Goal: Task Accomplishment & Management: Manage account settings

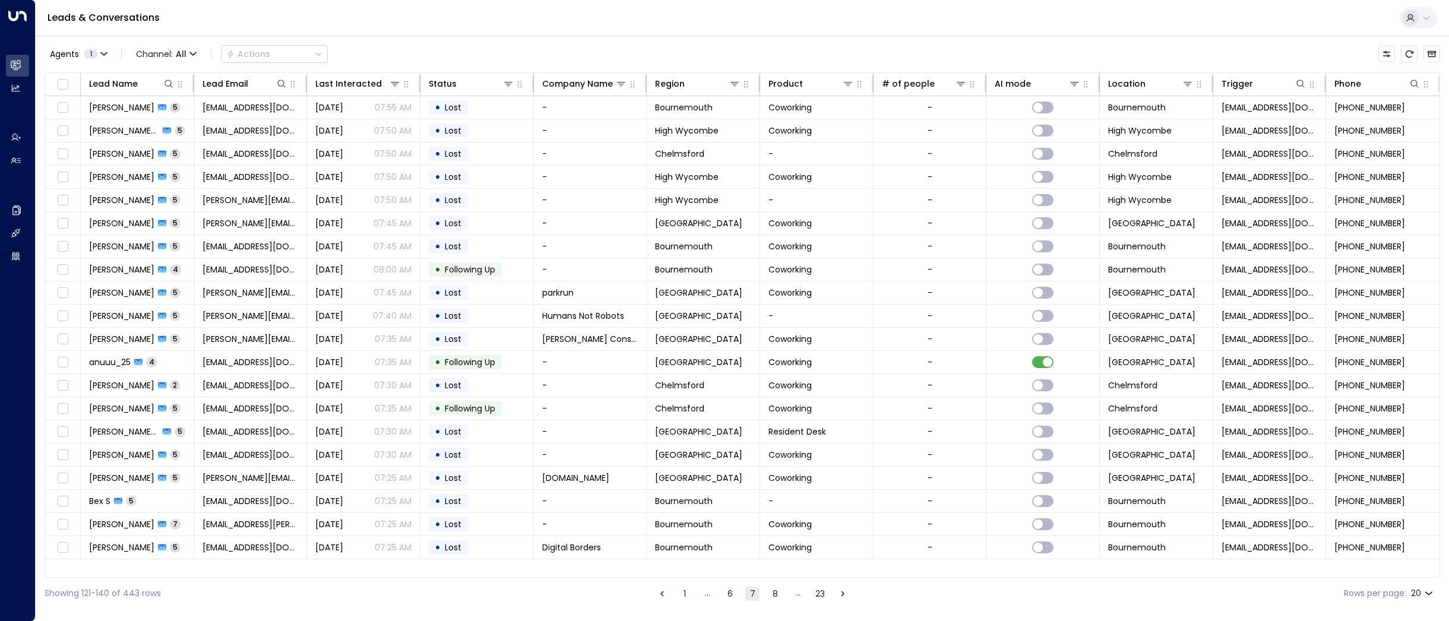
click at [685, 593] on button "1" at bounding box center [685, 594] width 14 height 14
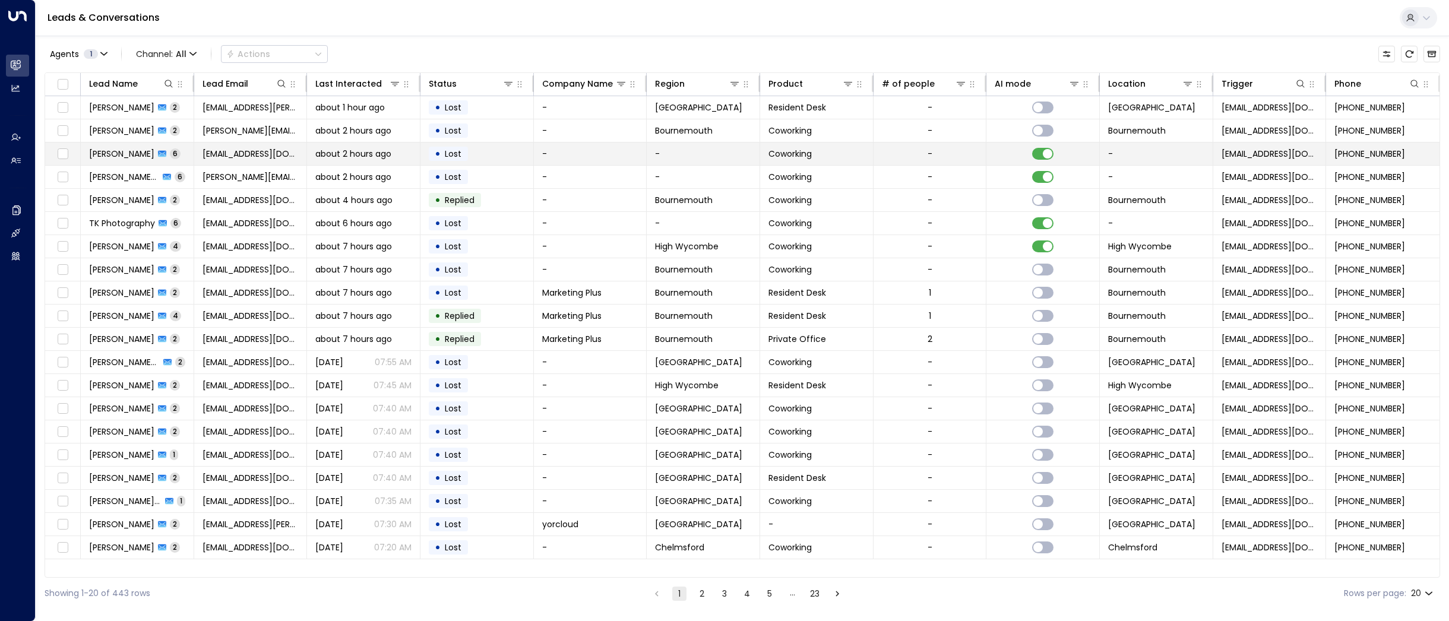
click at [112, 150] on span "[PERSON_NAME]" at bounding box center [121, 154] width 65 height 12
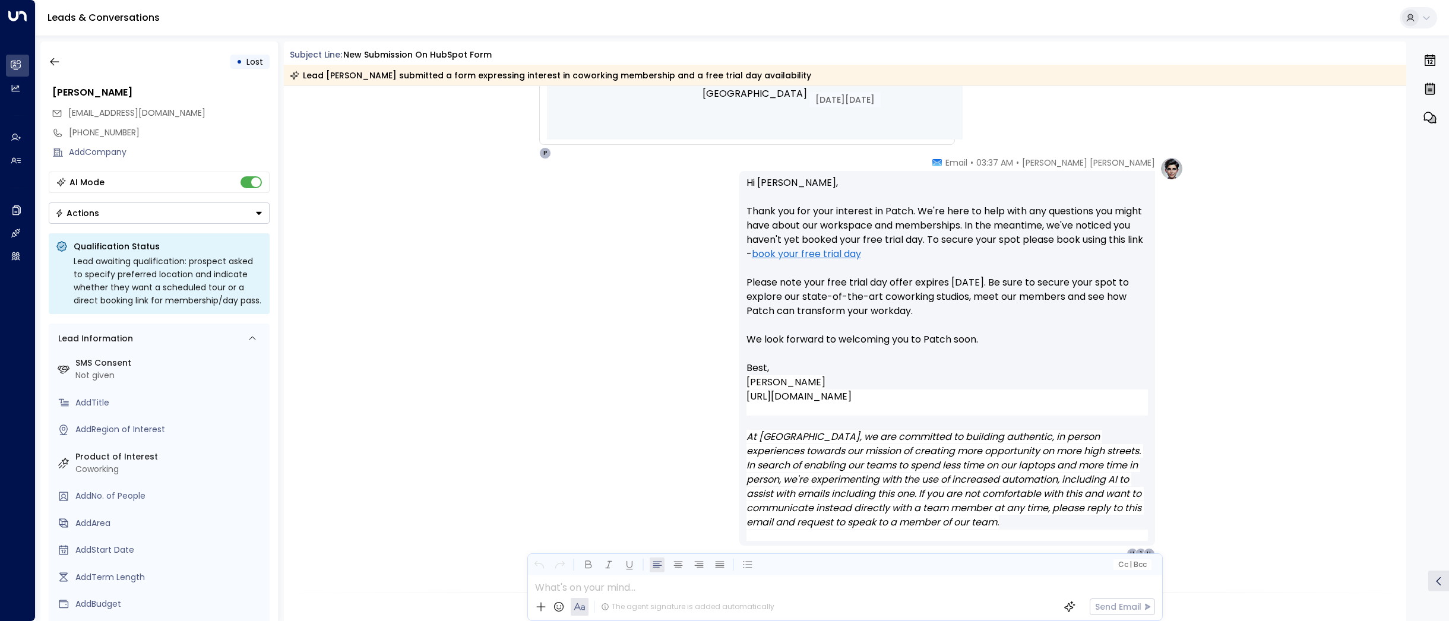
scroll to position [684, 0]
click at [45, 64] on button "button" at bounding box center [54, 61] width 21 height 21
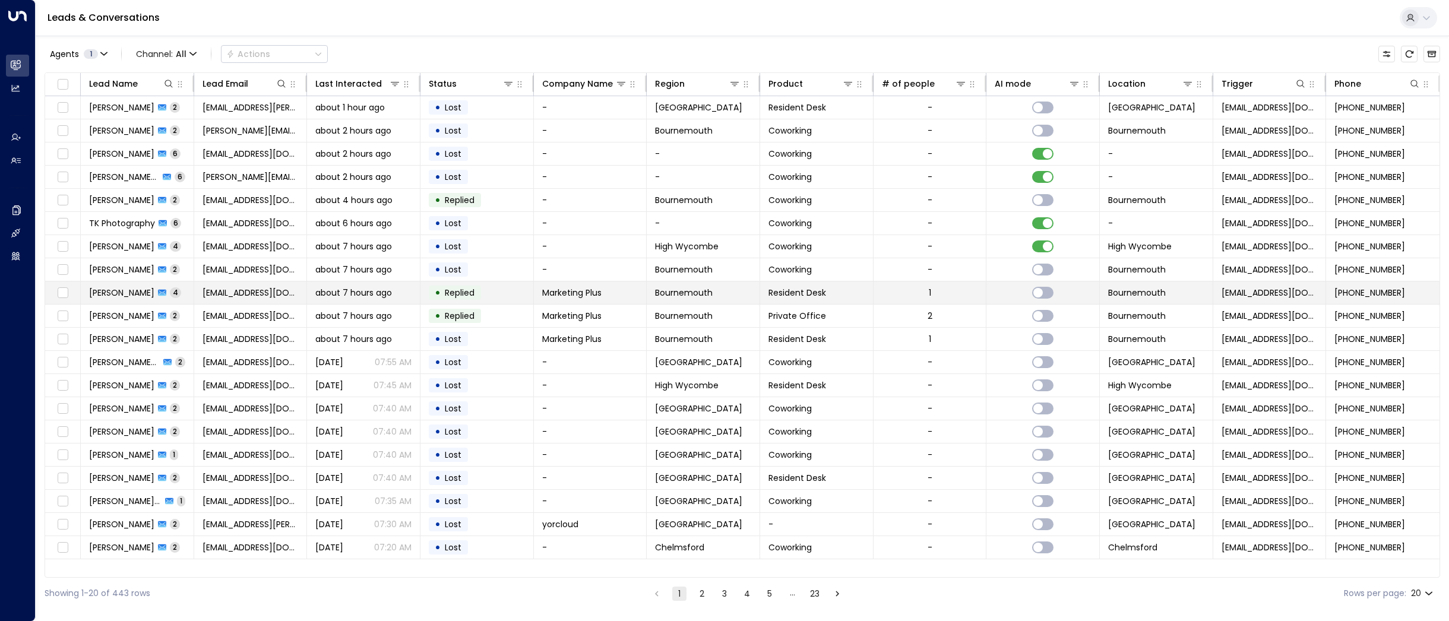
scroll to position [0, 1]
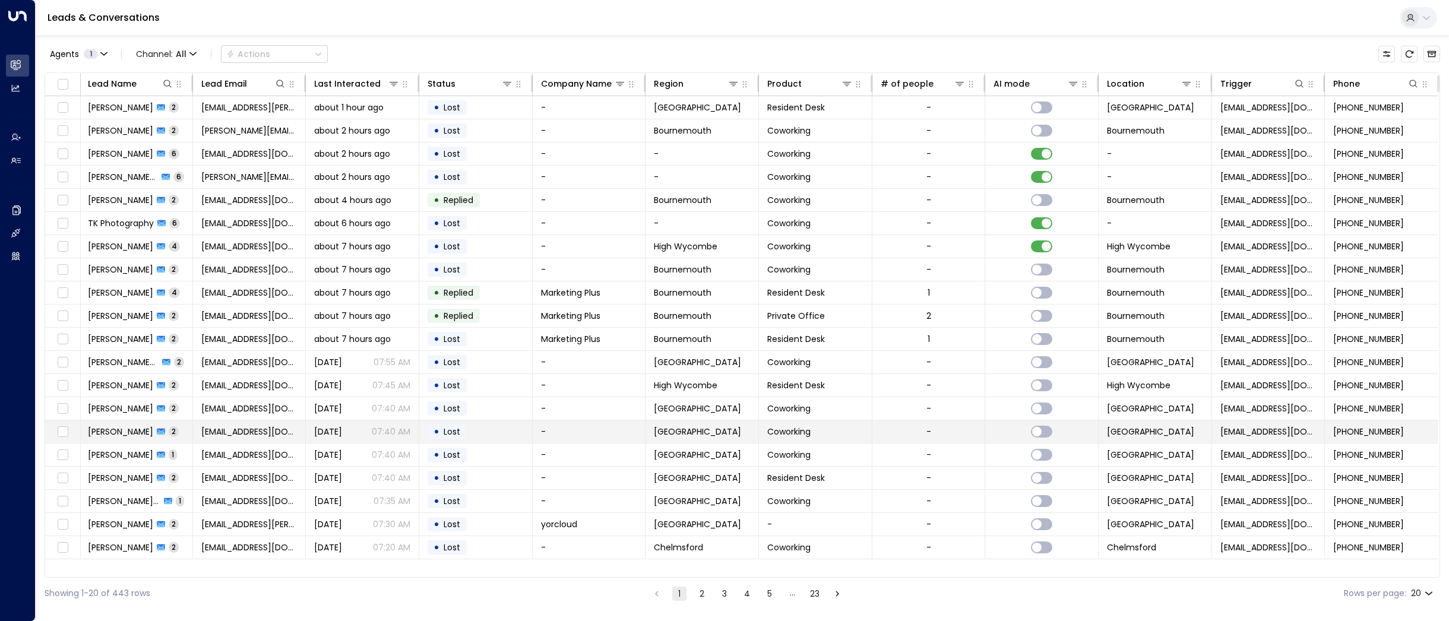
click at [115, 420] on td "[PERSON_NAME] 2" at bounding box center [136, 431] width 113 height 23
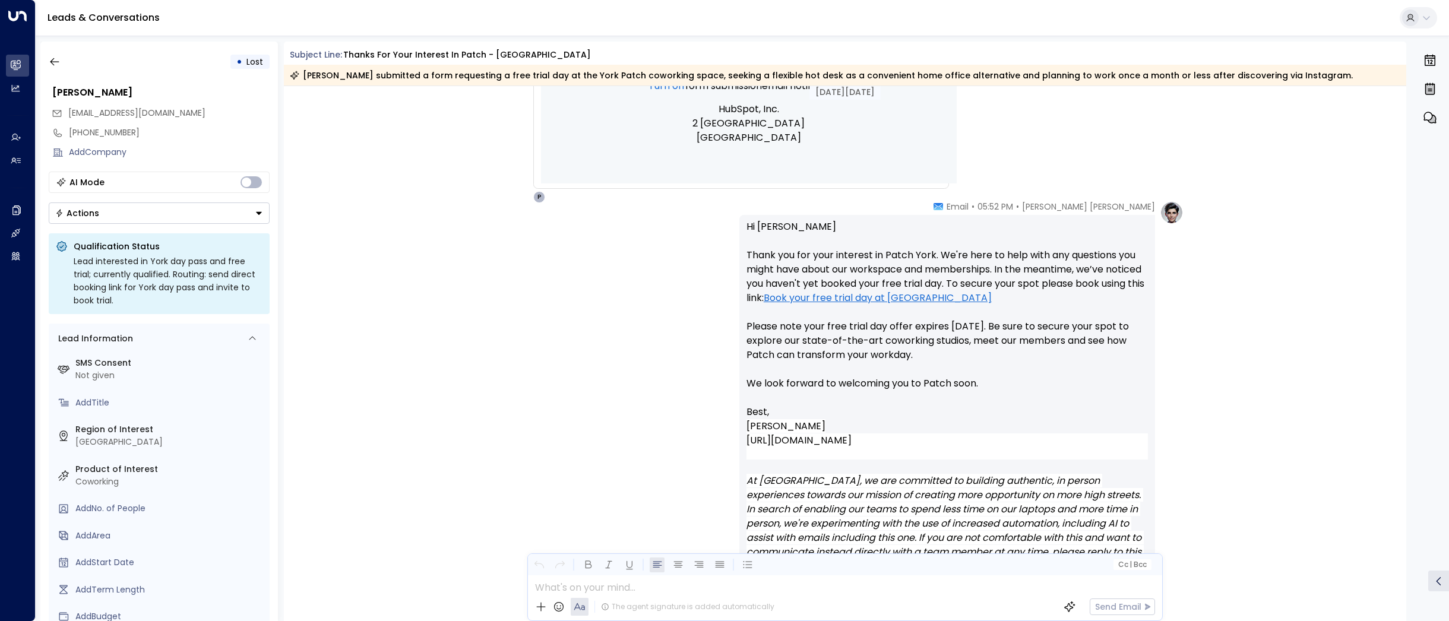
scroll to position [1455, 0]
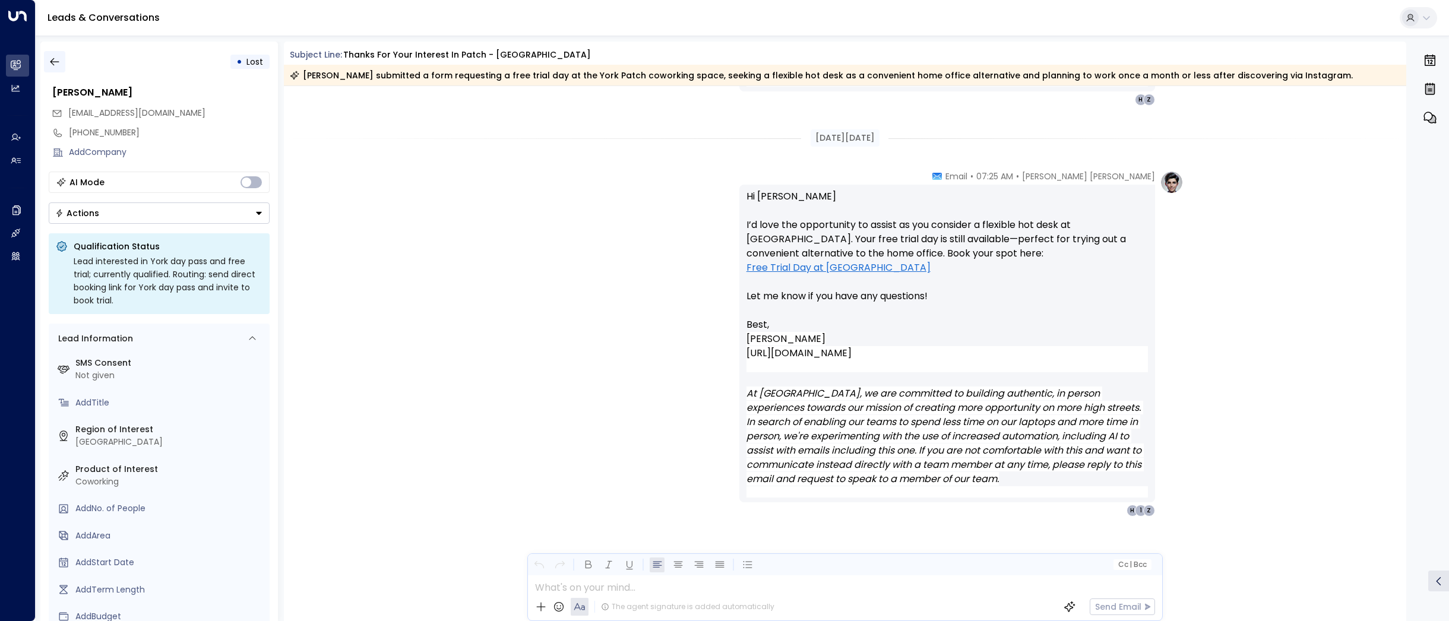
click at [55, 58] on icon "button" at bounding box center [55, 62] width 12 height 12
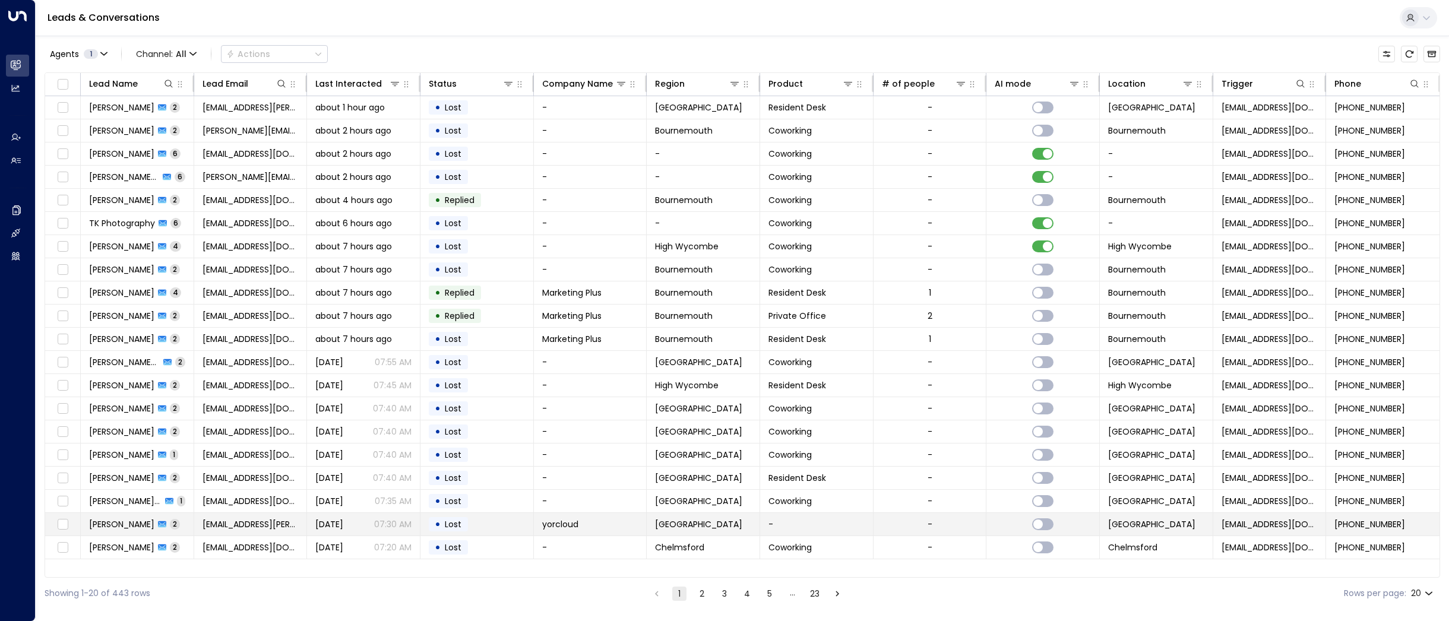
click at [128, 524] on span "[PERSON_NAME]" at bounding box center [121, 524] width 65 height 12
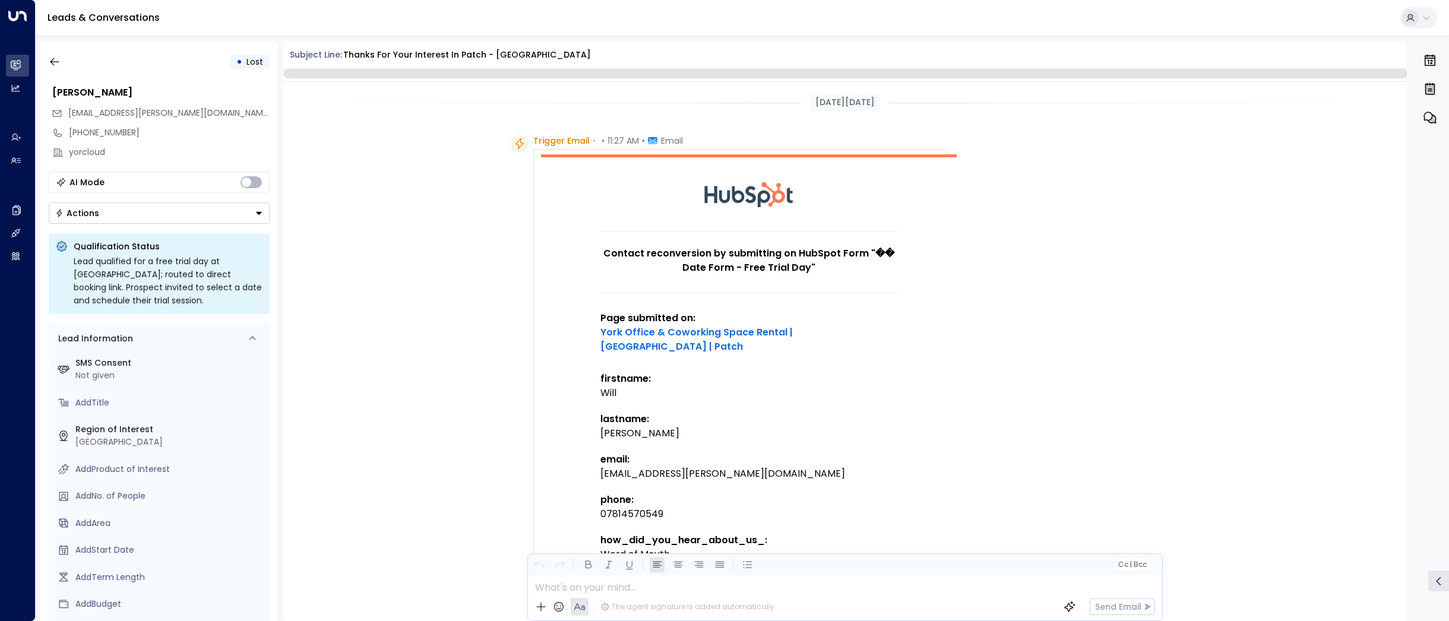
scroll to position [993, 0]
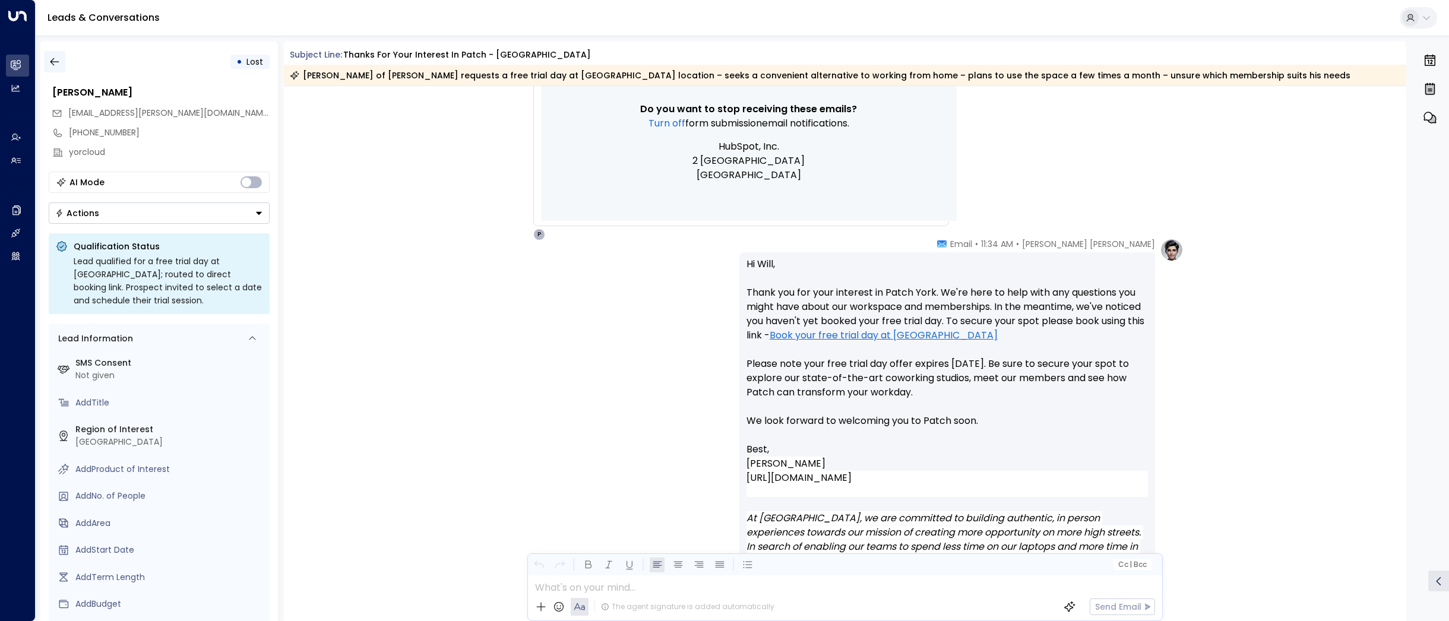
click at [62, 67] on button "button" at bounding box center [54, 61] width 21 height 21
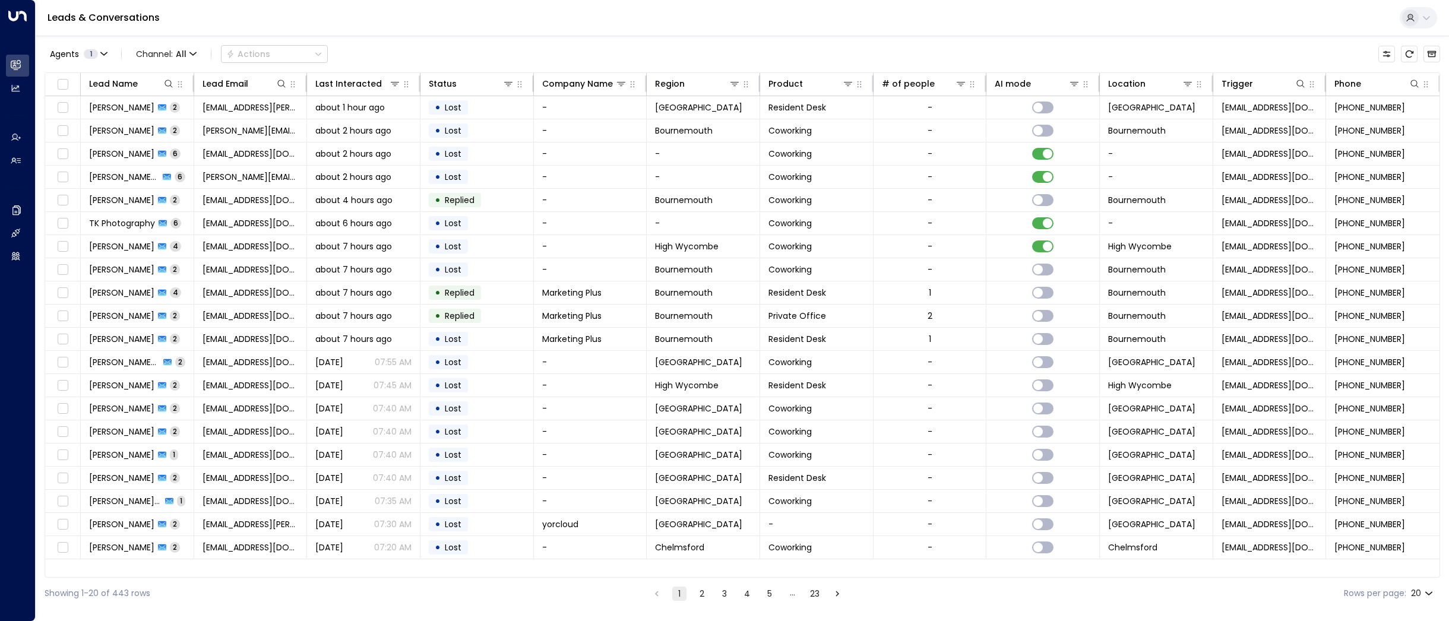
click at [697, 593] on button "2" at bounding box center [702, 594] width 14 height 14
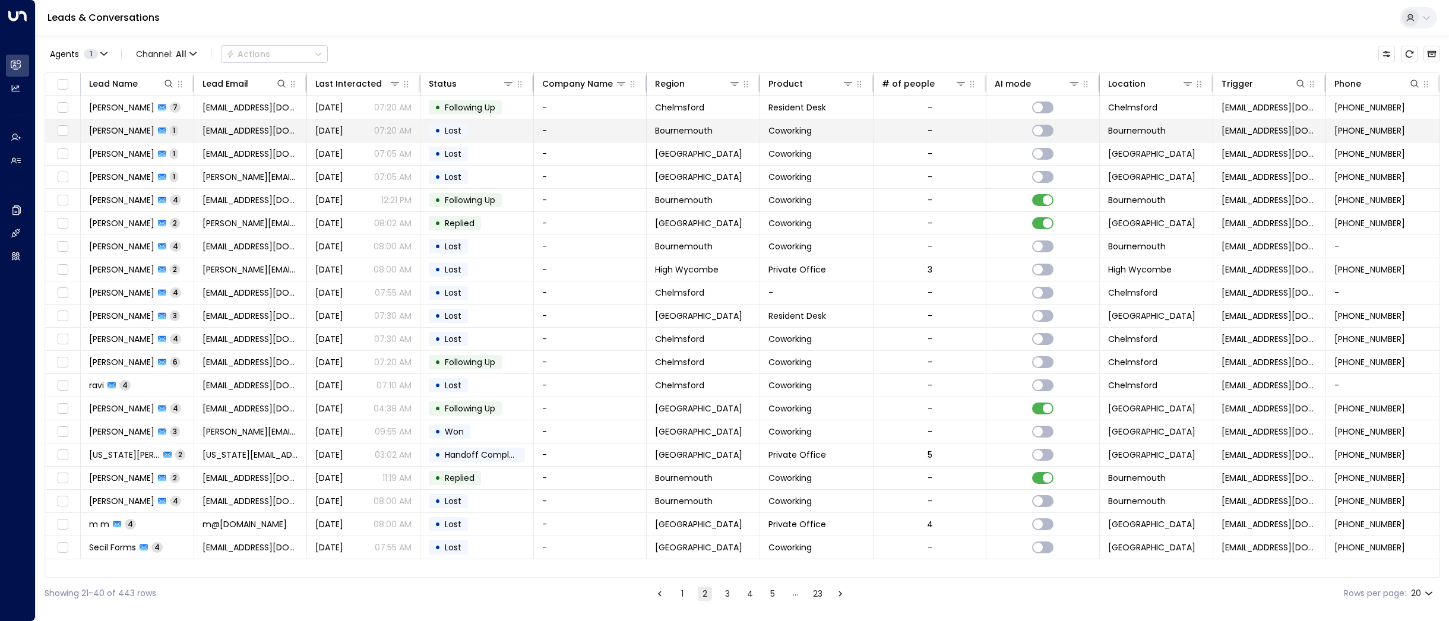
click at [121, 135] on span "[PERSON_NAME]" at bounding box center [121, 131] width 65 height 12
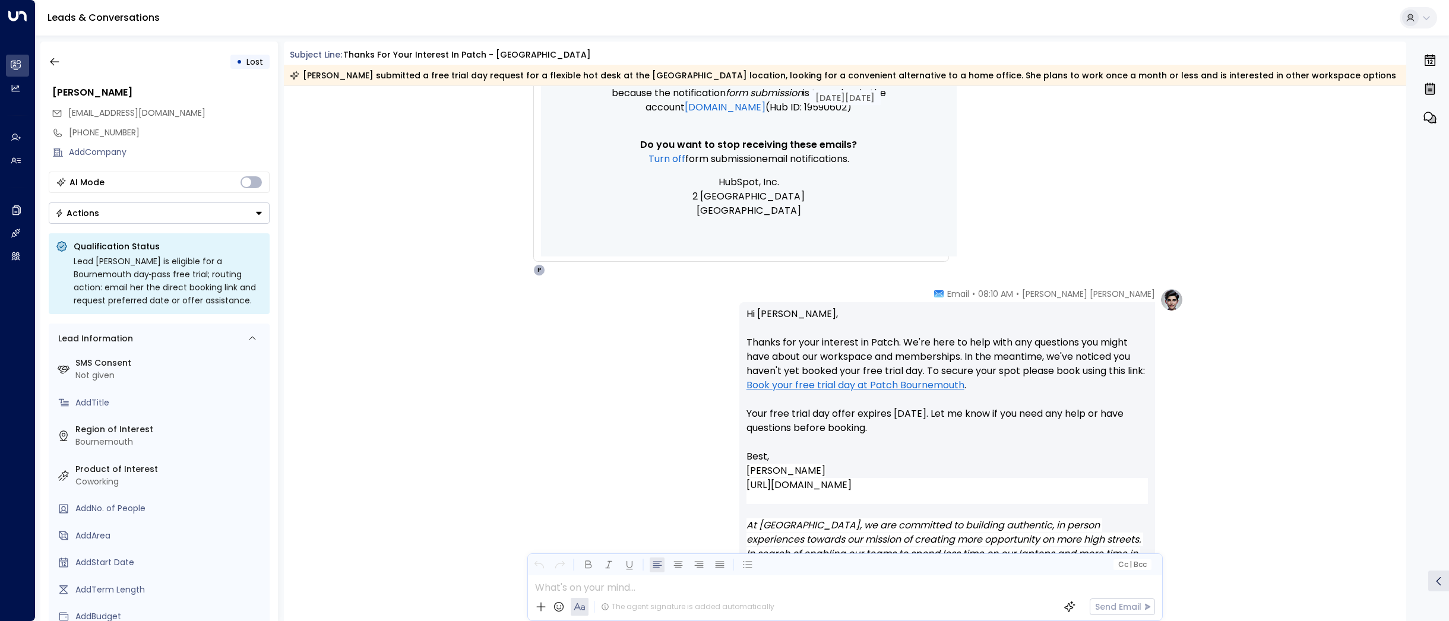
scroll to position [1015, 0]
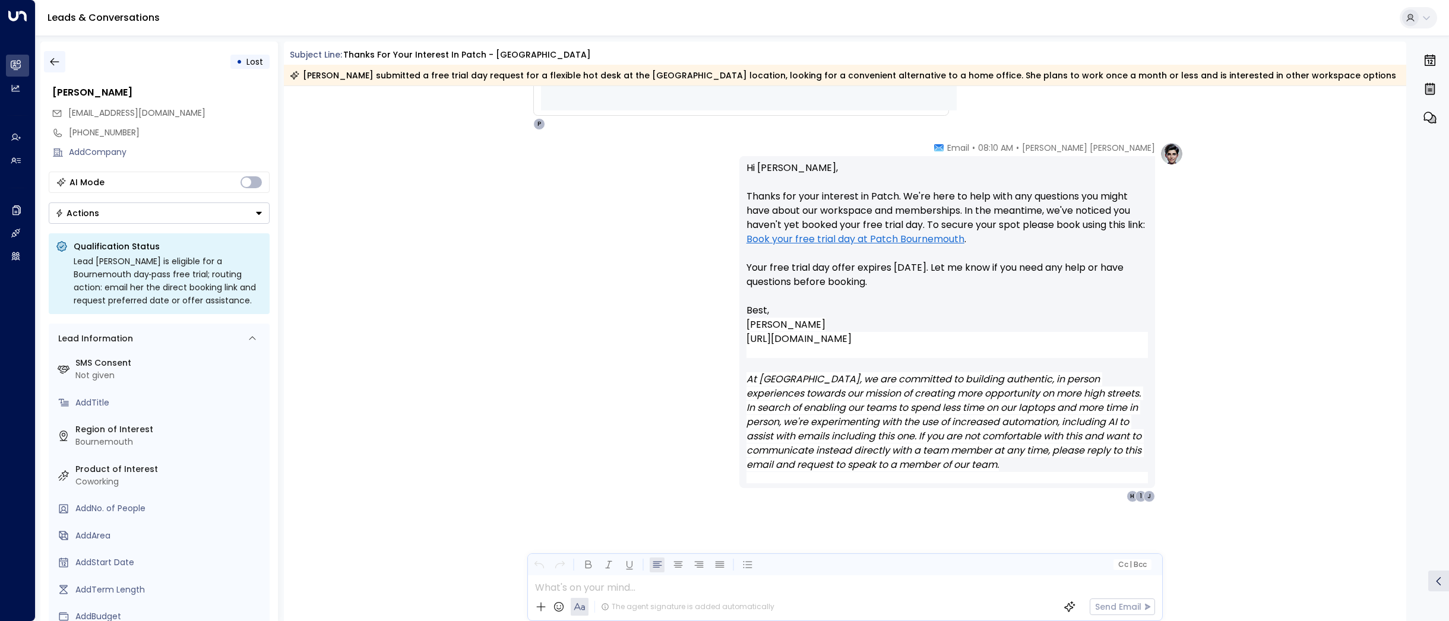
click at [46, 61] on button "button" at bounding box center [54, 61] width 21 height 21
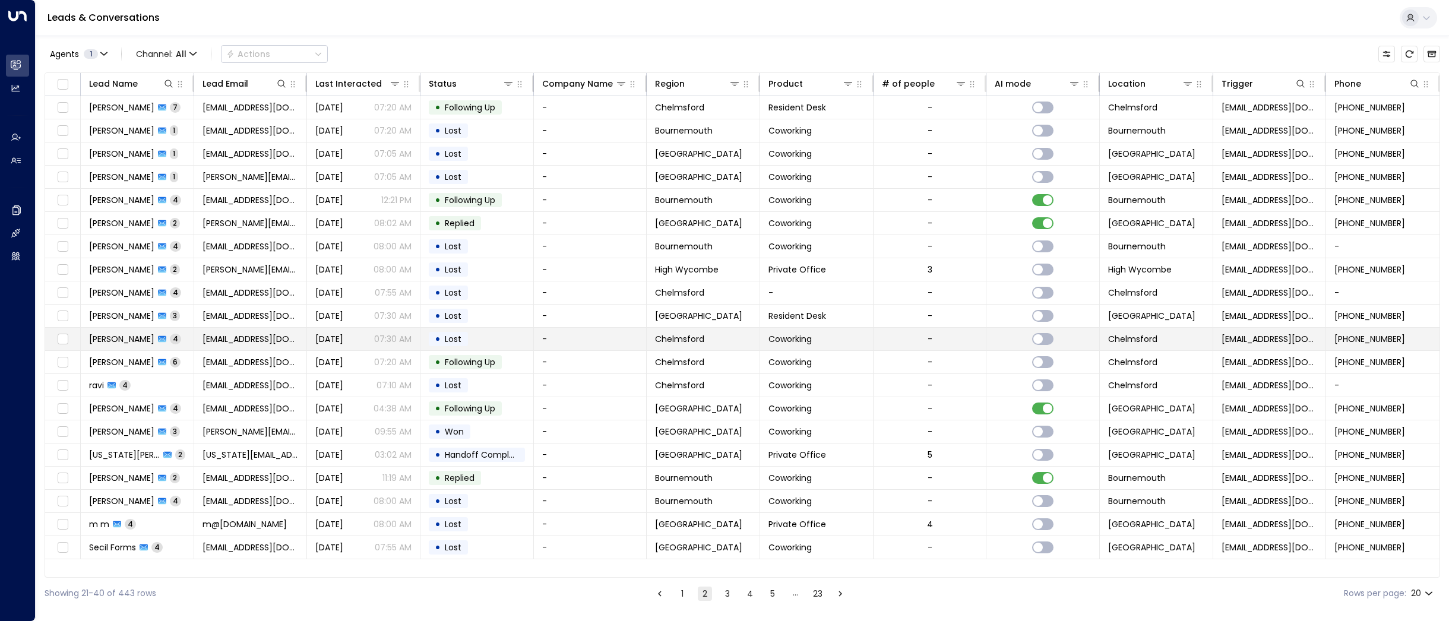
click at [133, 338] on span "[PERSON_NAME]" at bounding box center [121, 339] width 65 height 12
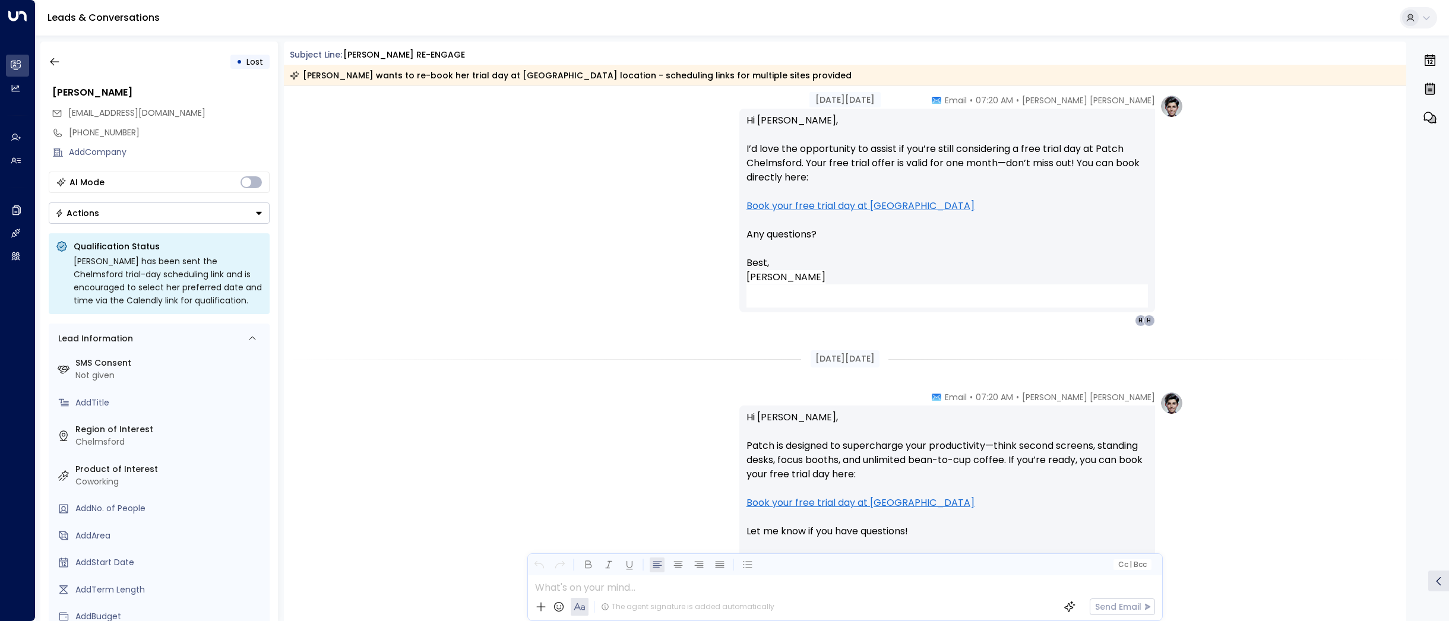
scroll to position [904, 0]
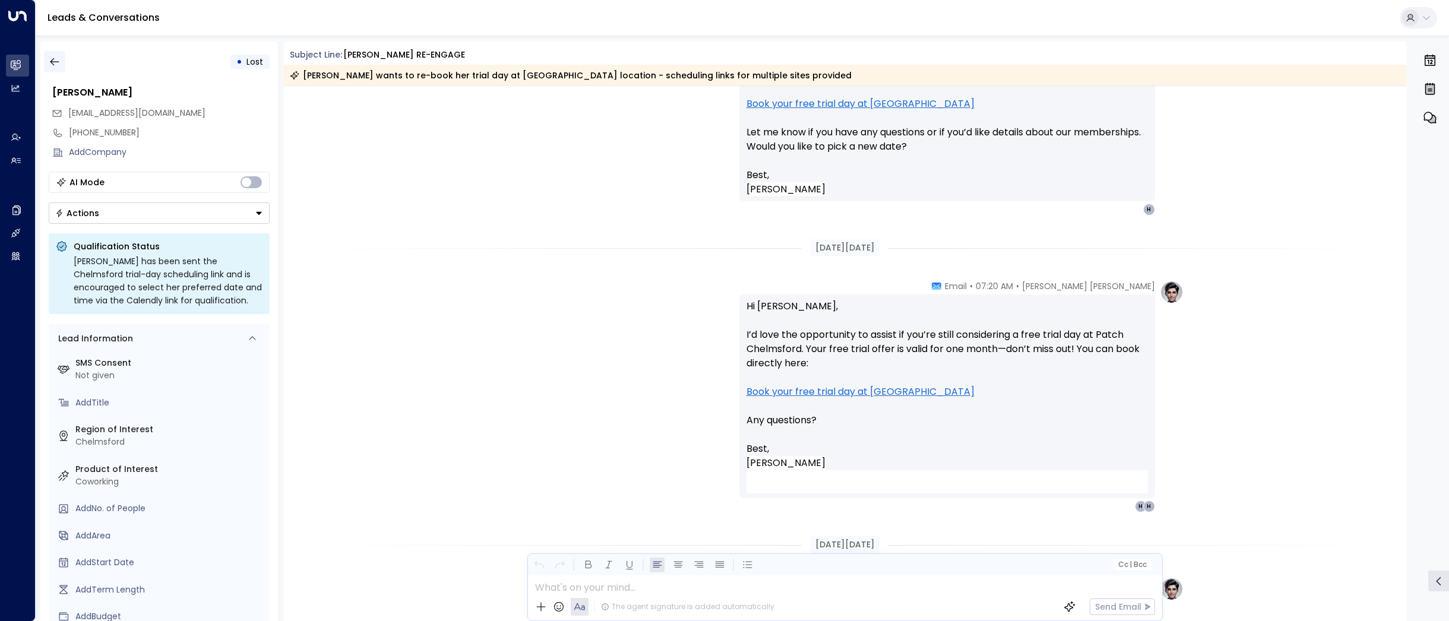
click at [50, 59] on icon "button" at bounding box center [55, 62] width 12 height 12
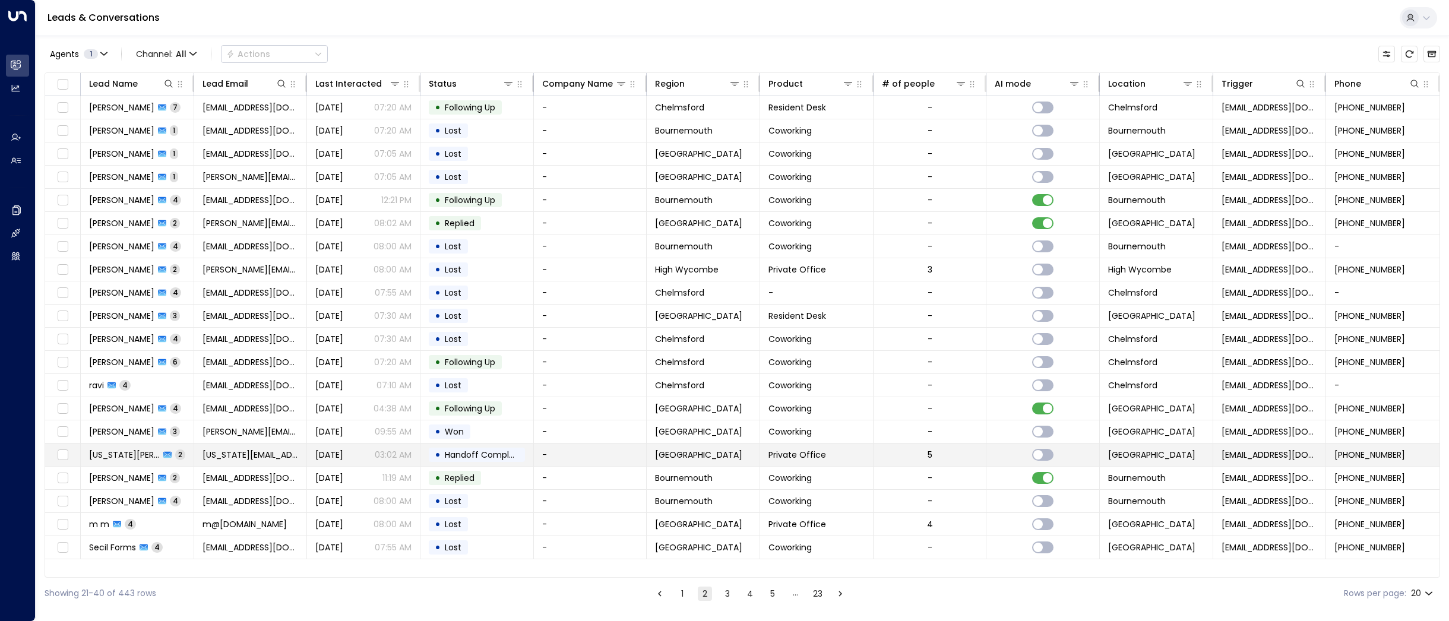
click at [137, 453] on span "[US_STATE][PERSON_NAME]" at bounding box center [124, 455] width 71 height 12
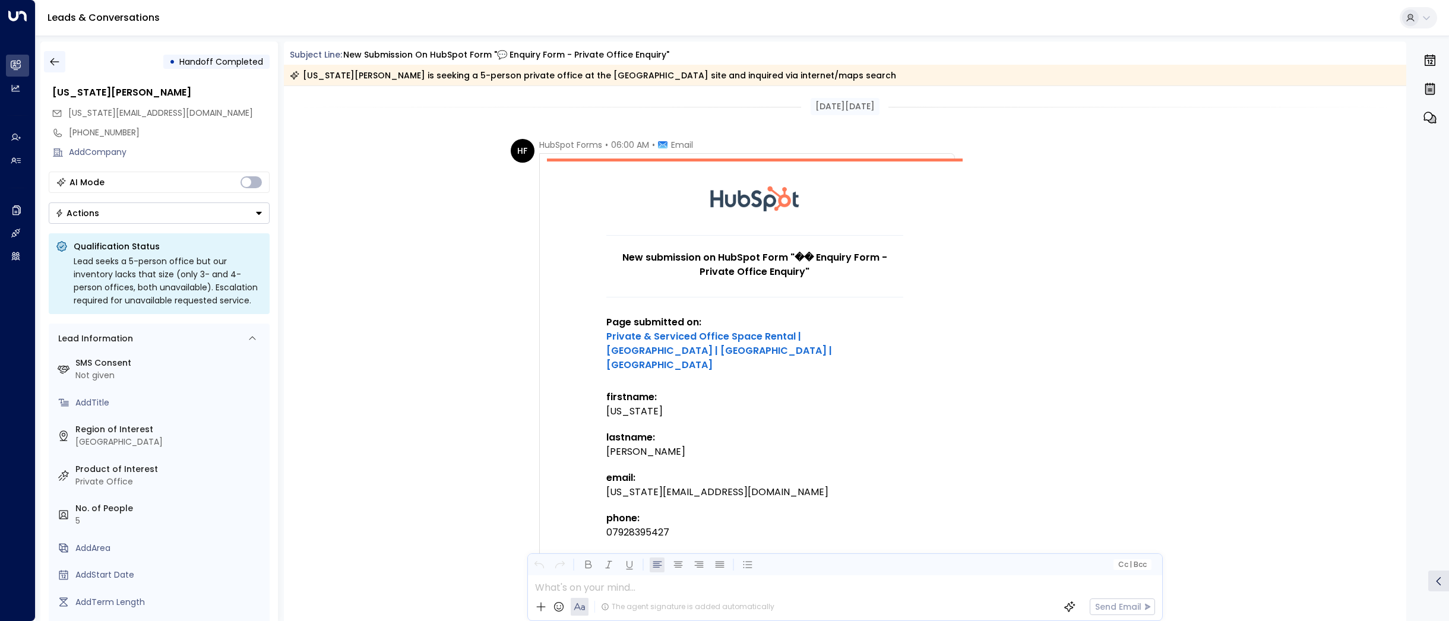
click at [49, 62] on icon "button" at bounding box center [55, 62] width 12 height 12
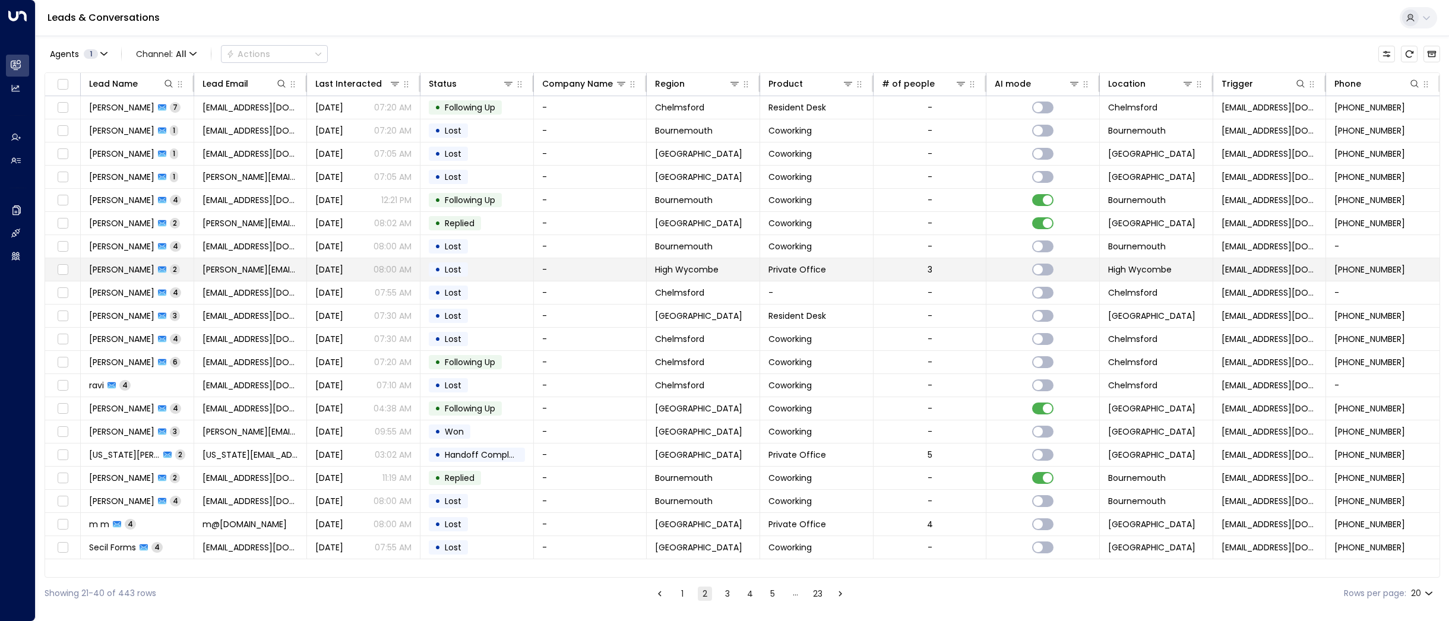
click at [141, 274] on span "[PERSON_NAME]" at bounding box center [121, 270] width 65 height 12
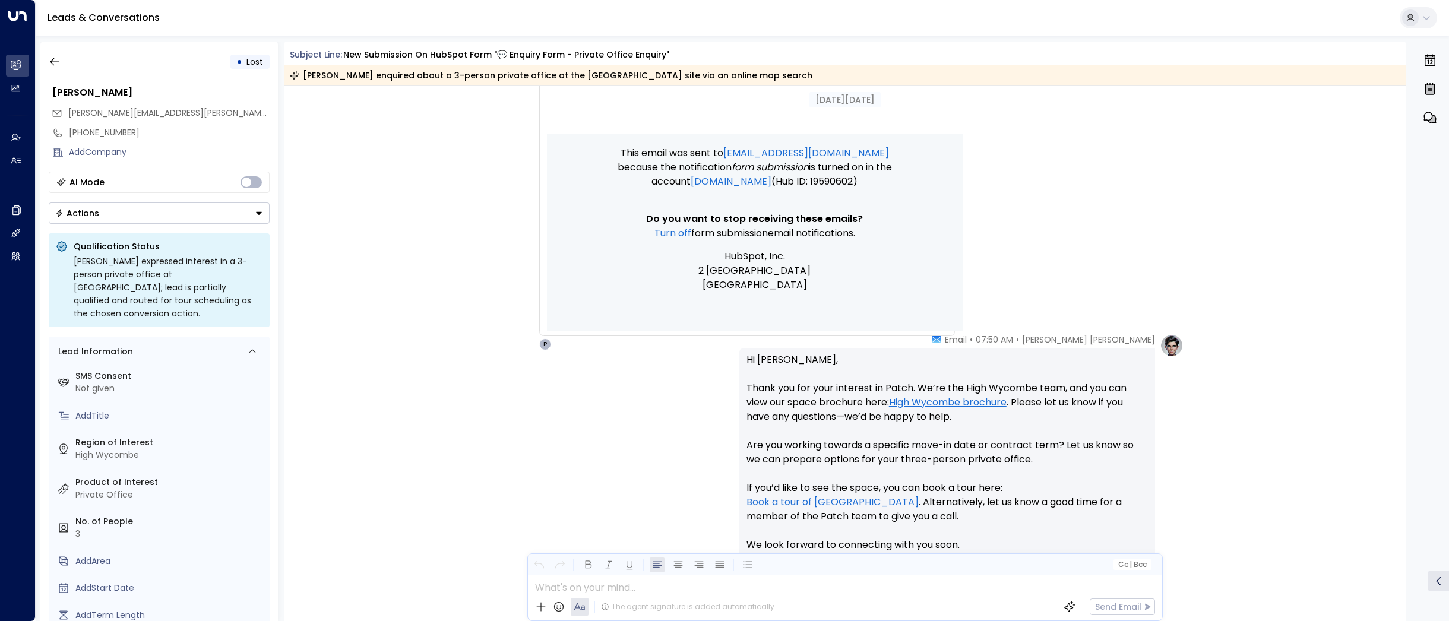
scroll to position [837, 0]
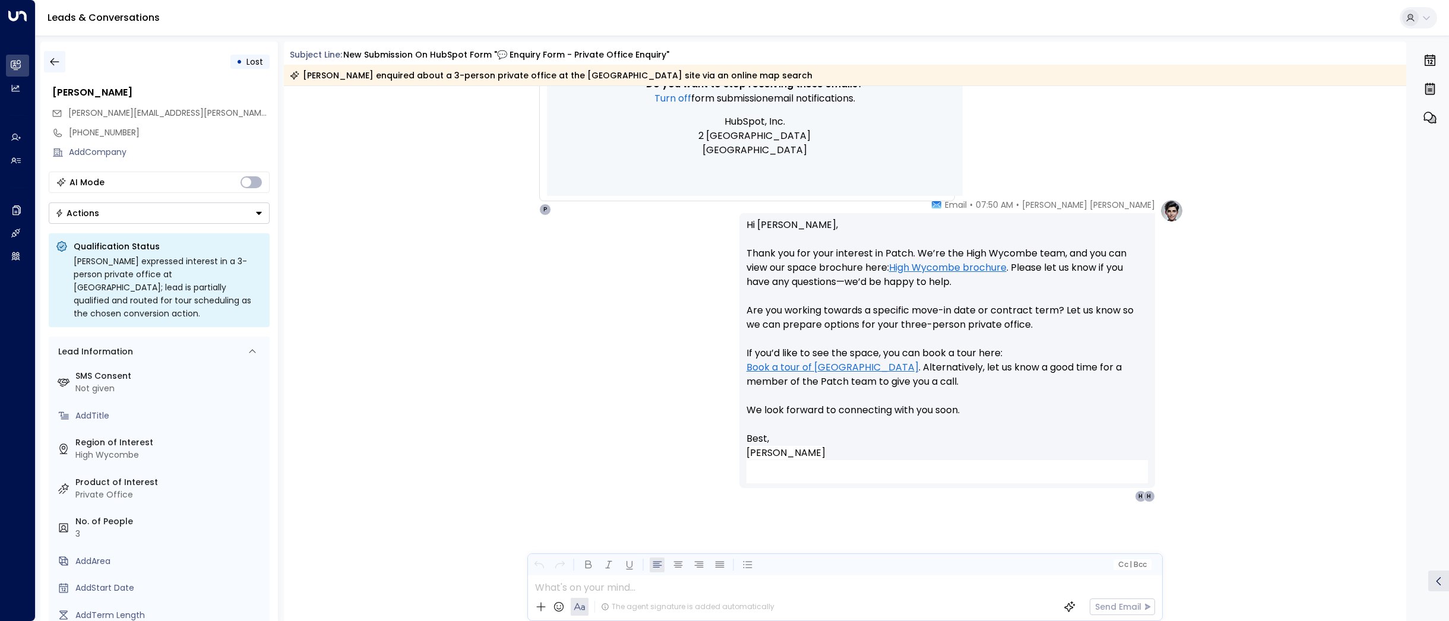
click at [60, 52] on button "button" at bounding box center [54, 61] width 21 height 21
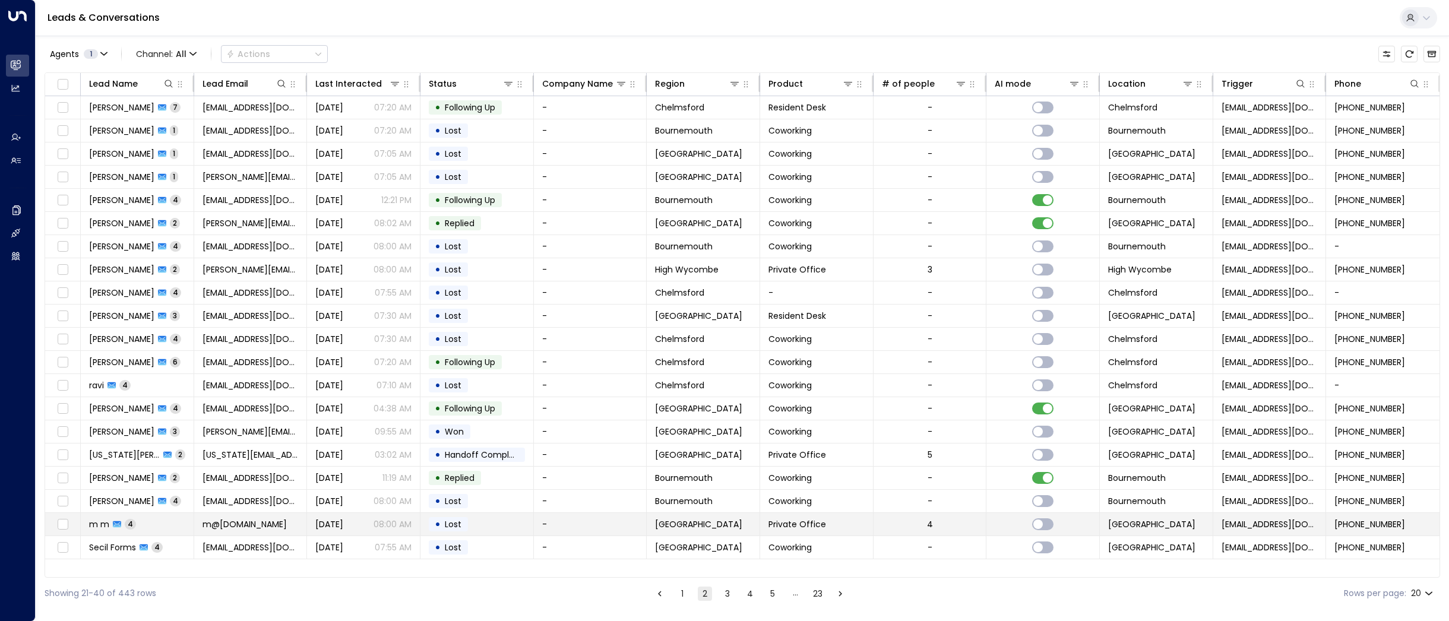
click at [100, 524] on span "m m" at bounding box center [99, 524] width 20 height 12
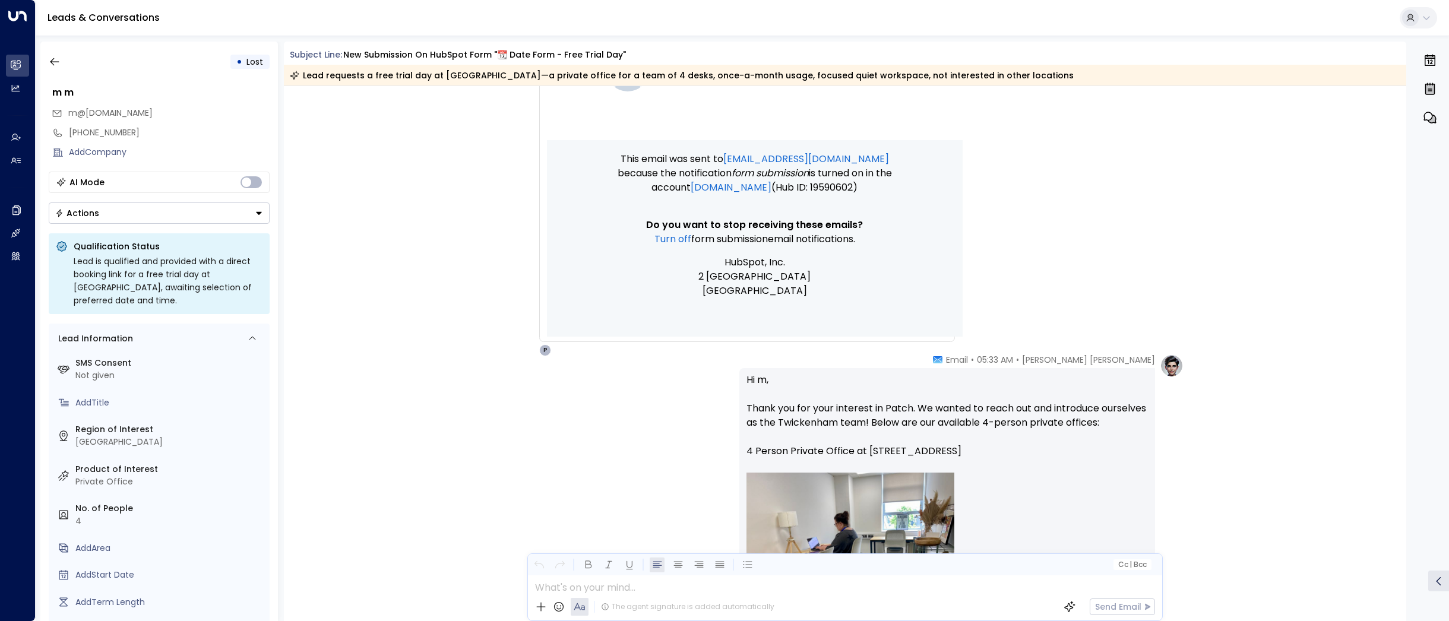
scroll to position [777, 0]
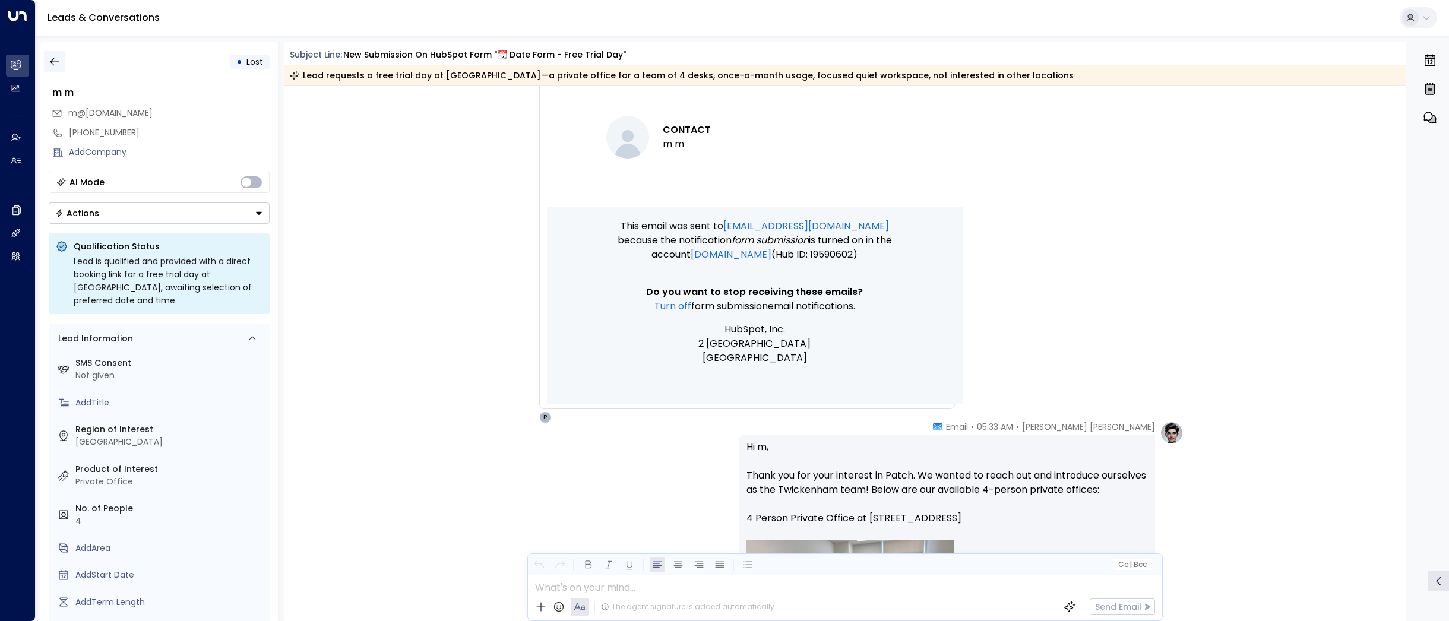
click at [53, 61] on icon "button" at bounding box center [55, 62] width 12 height 12
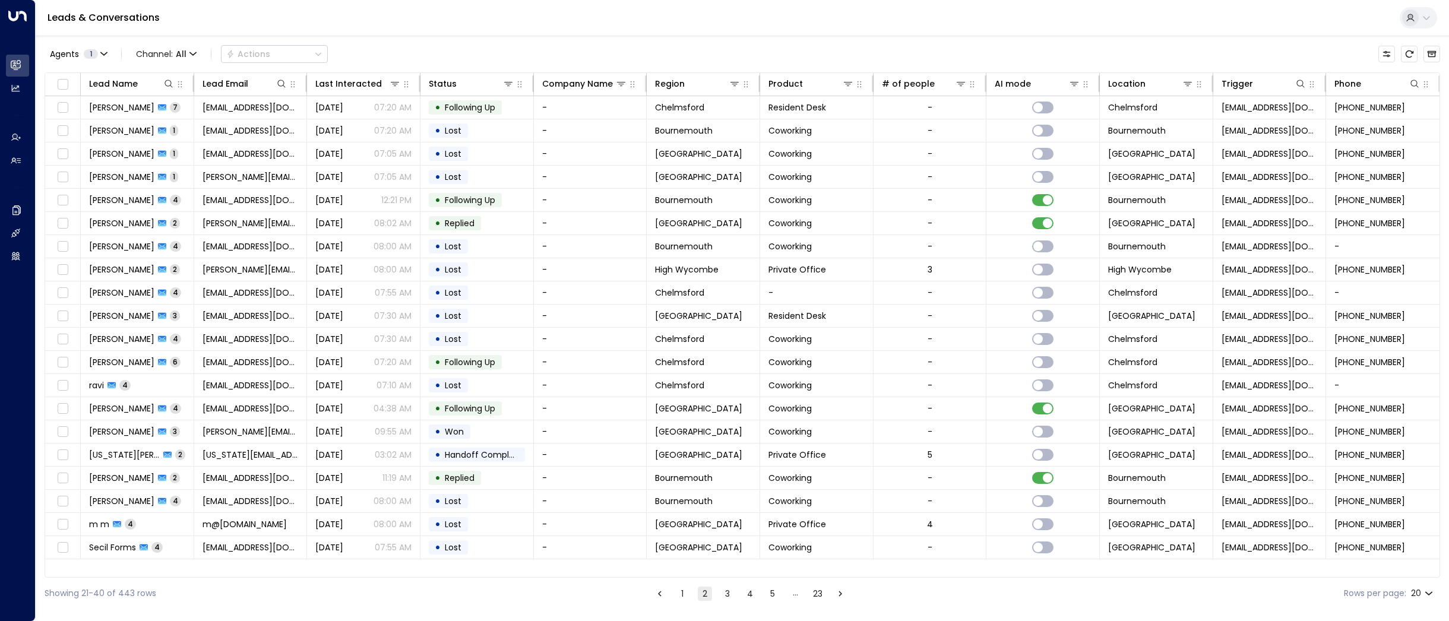
click at [726, 594] on button "3" at bounding box center [727, 594] width 14 height 14
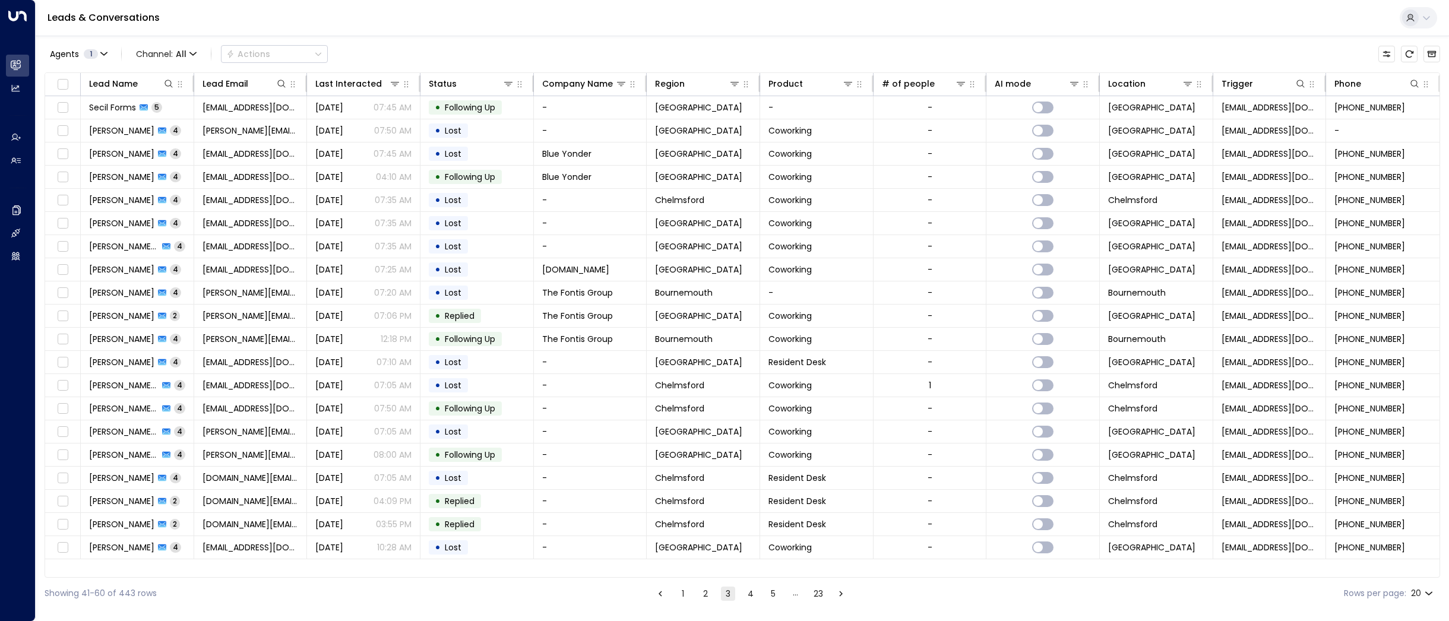
click at [752, 596] on button "4" at bounding box center [751, 594] width 14 height 14
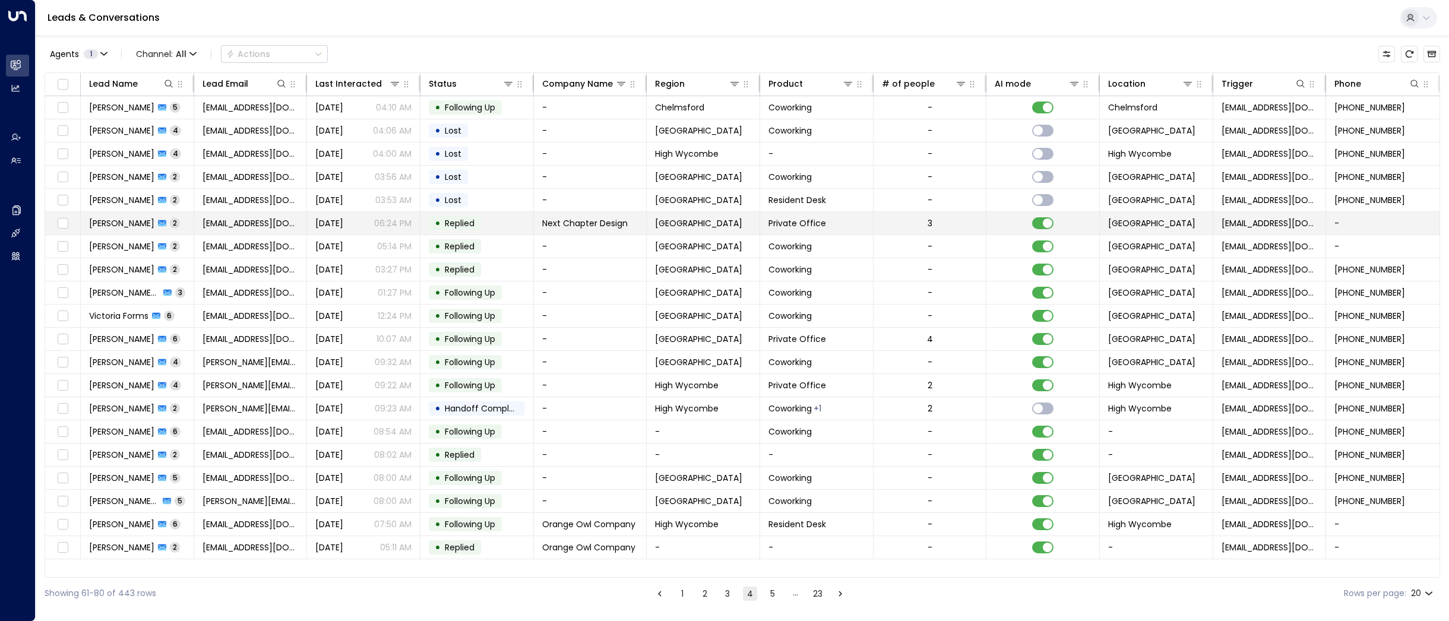
click at [120, 217] on span "[PERSON_NAME]" at bounding box center [121, 223] width 65 height 12
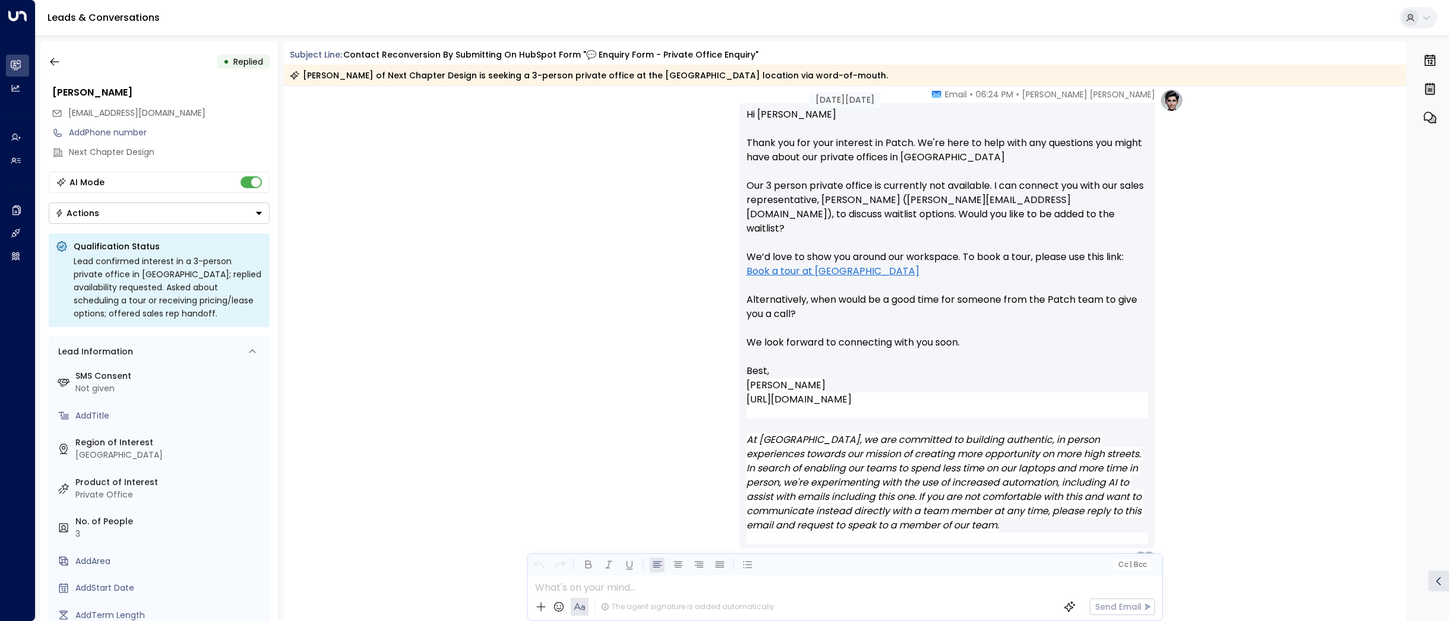
scroll to position [1005, 0]
click at [52, 62] on icon "button" at bounding box center [55, 62] width 12 height 12
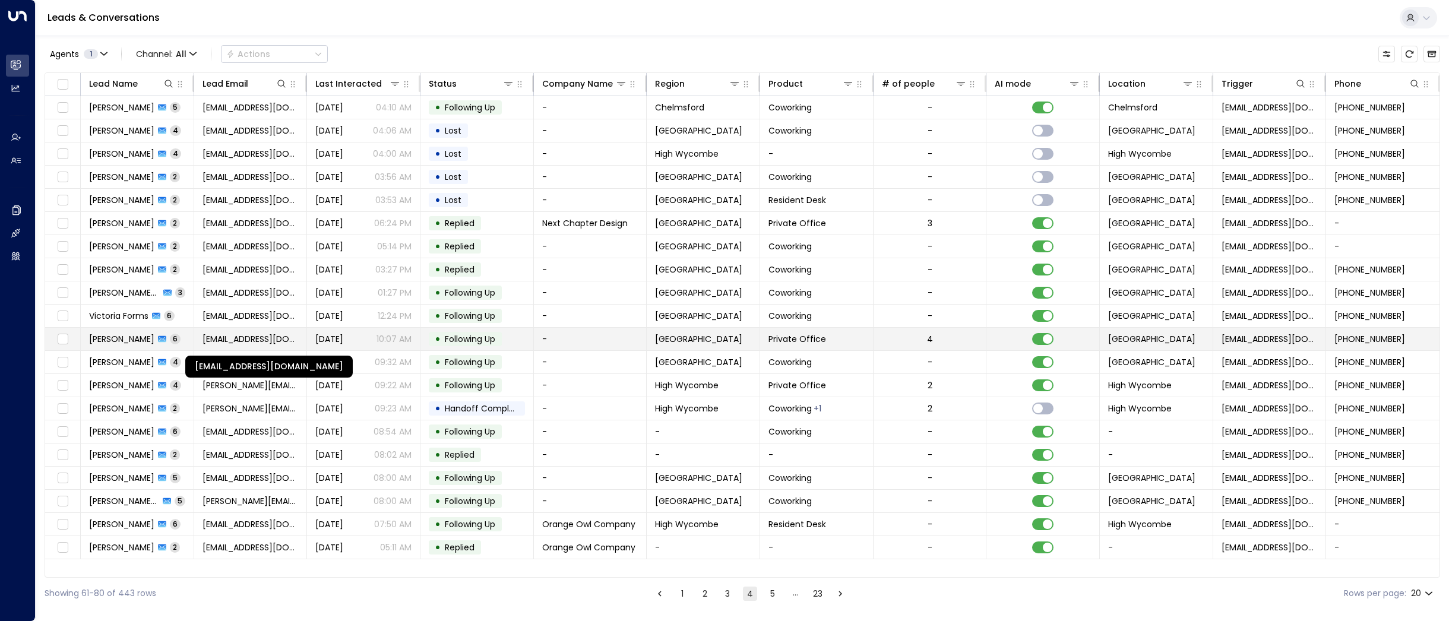
click at [274, 337] on span "[EMAIL_ADDRESS][DOMAIN_NAME]" at bounding box center [251, 339] width 96 height 12
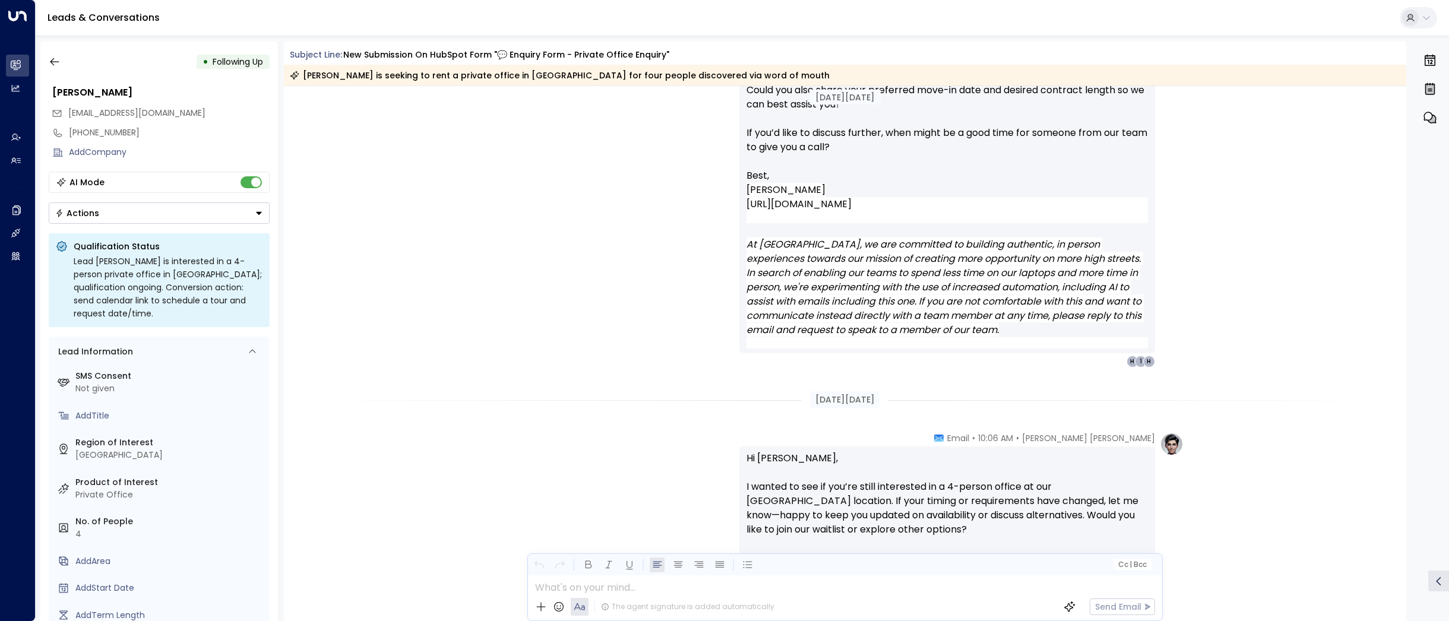
scroll to position [1318, 0]
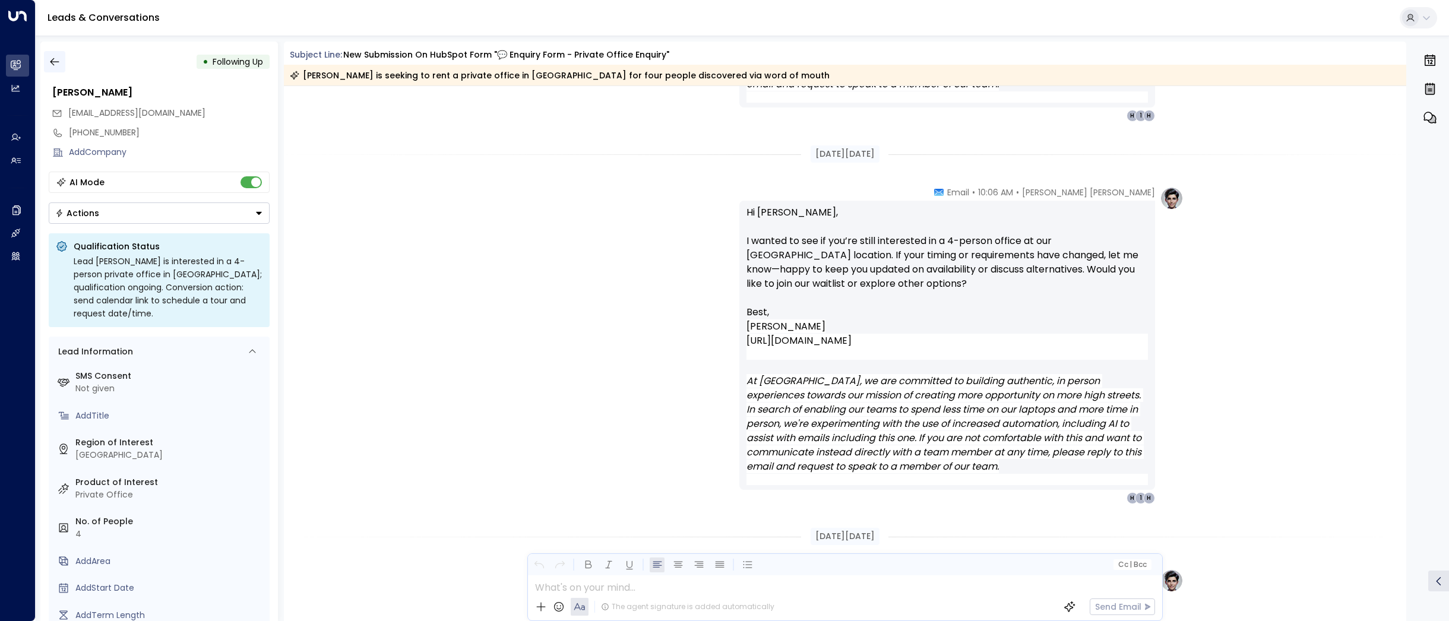
click at [50, 58] on icon "button" at bounding box center [55, 62] width 12 height 12
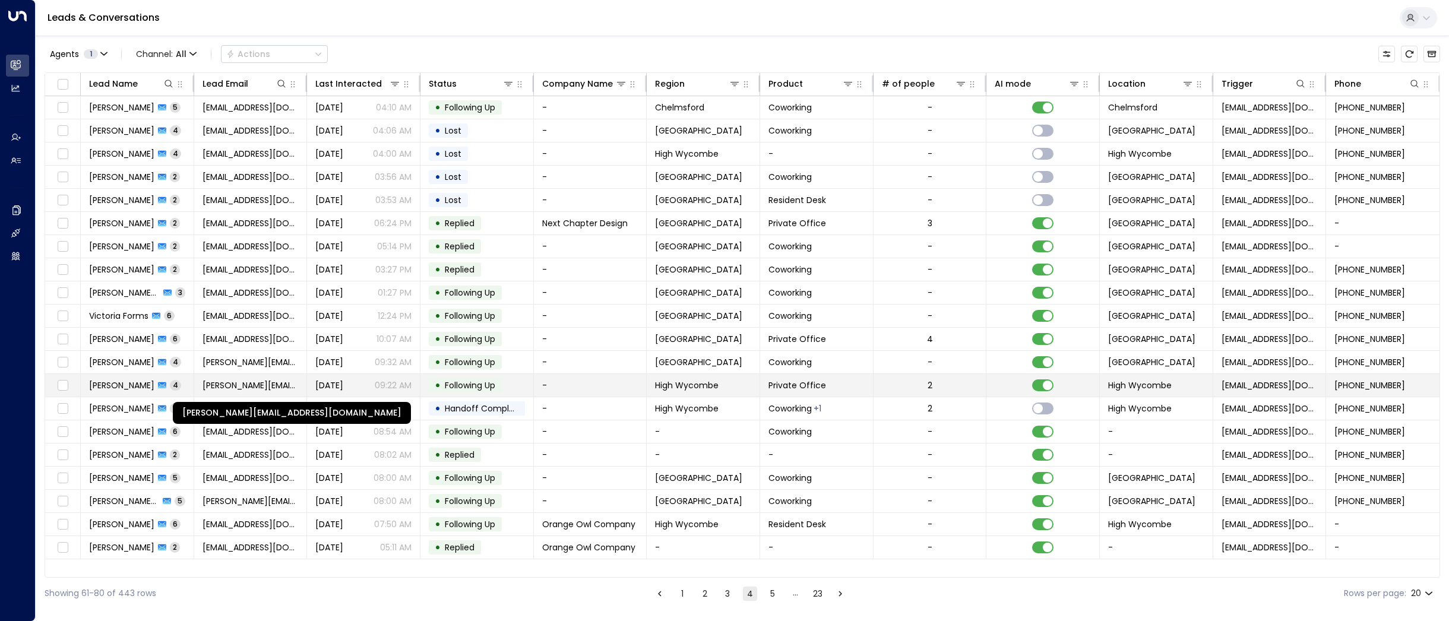
click at [222, 381] on span "[PERSON_NAME][EMAIL_ADDRESS][DOMAIN_NAME]" at bounding box center [251, 385] width 96 height 12
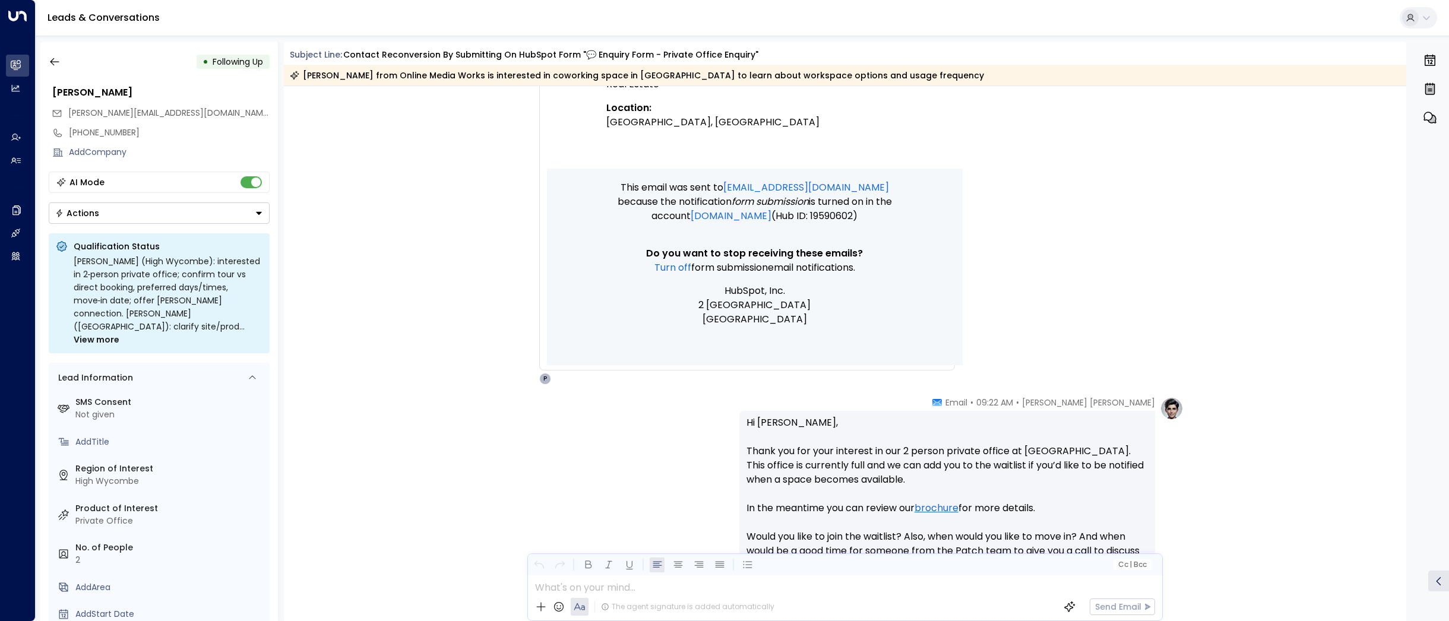
scroll to position [1120, 0]
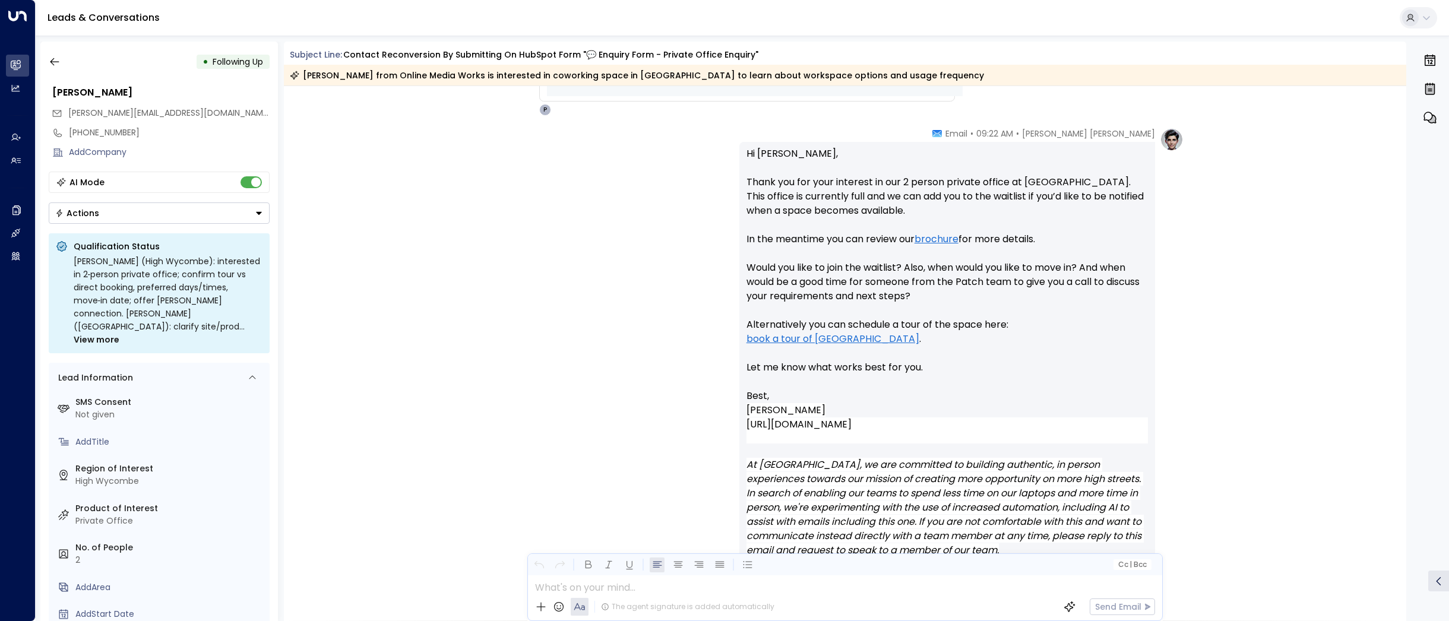
drag, startPoint x: 53, startPoint y: 57, endPoint x: 102, endPoint y: 7, distance: 69.3
click at [52, 59] on icon "button" at bounding box center [55, 62] width 12 height 12
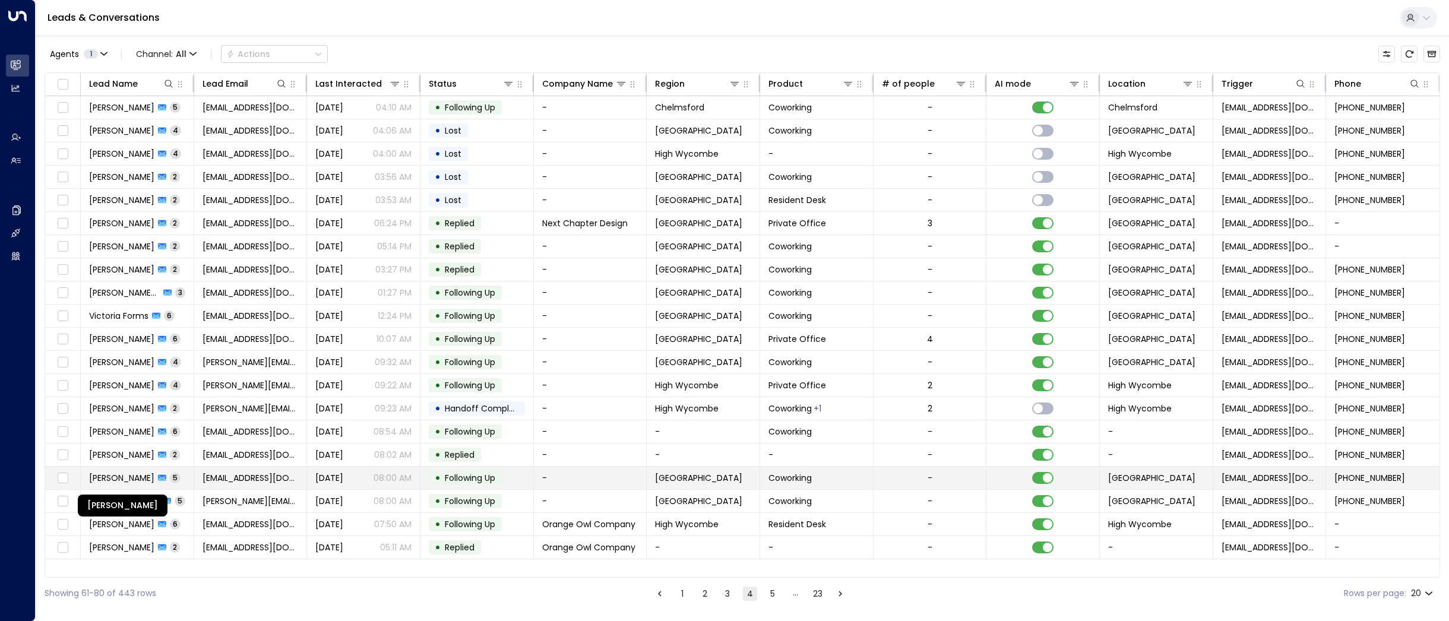
click at [142, 477] on span "[PERSON_NAME]" at bounding box center [121, 478] width 65 height 12
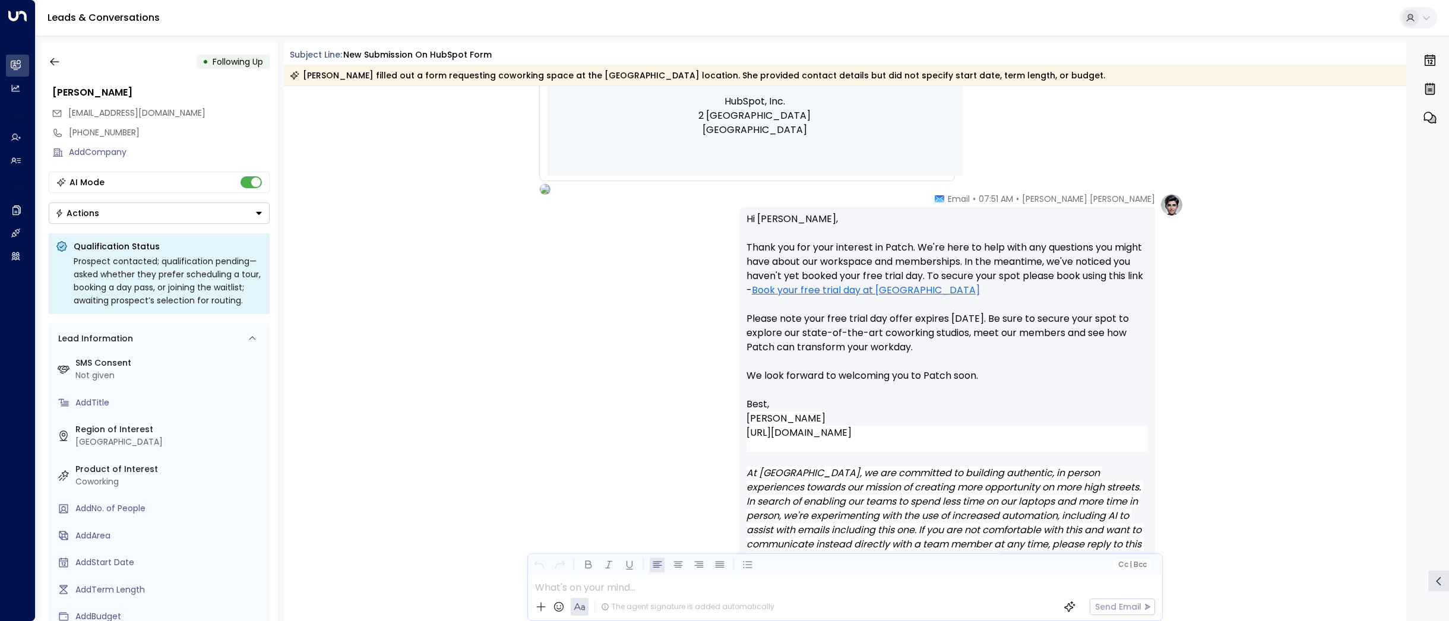
scroll to position [644, 0]
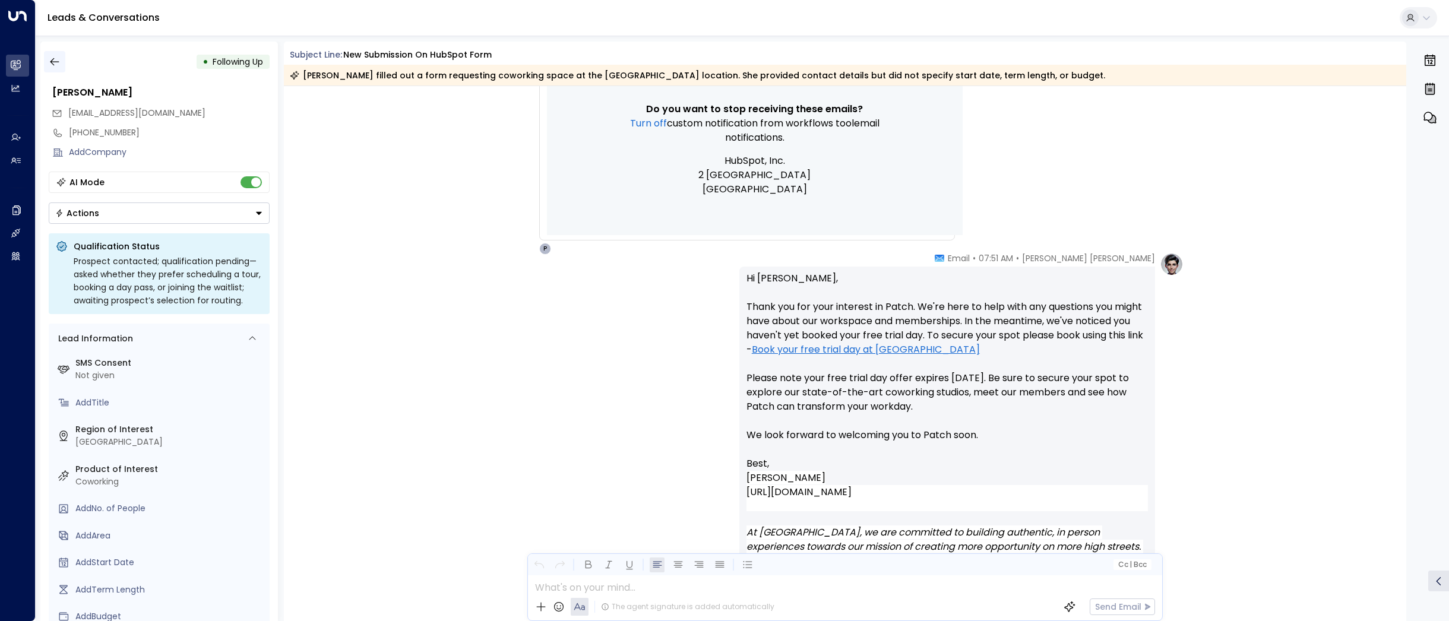
click at [50, 54] on button "button" at bounding box center [54, 61] width 21 height 21
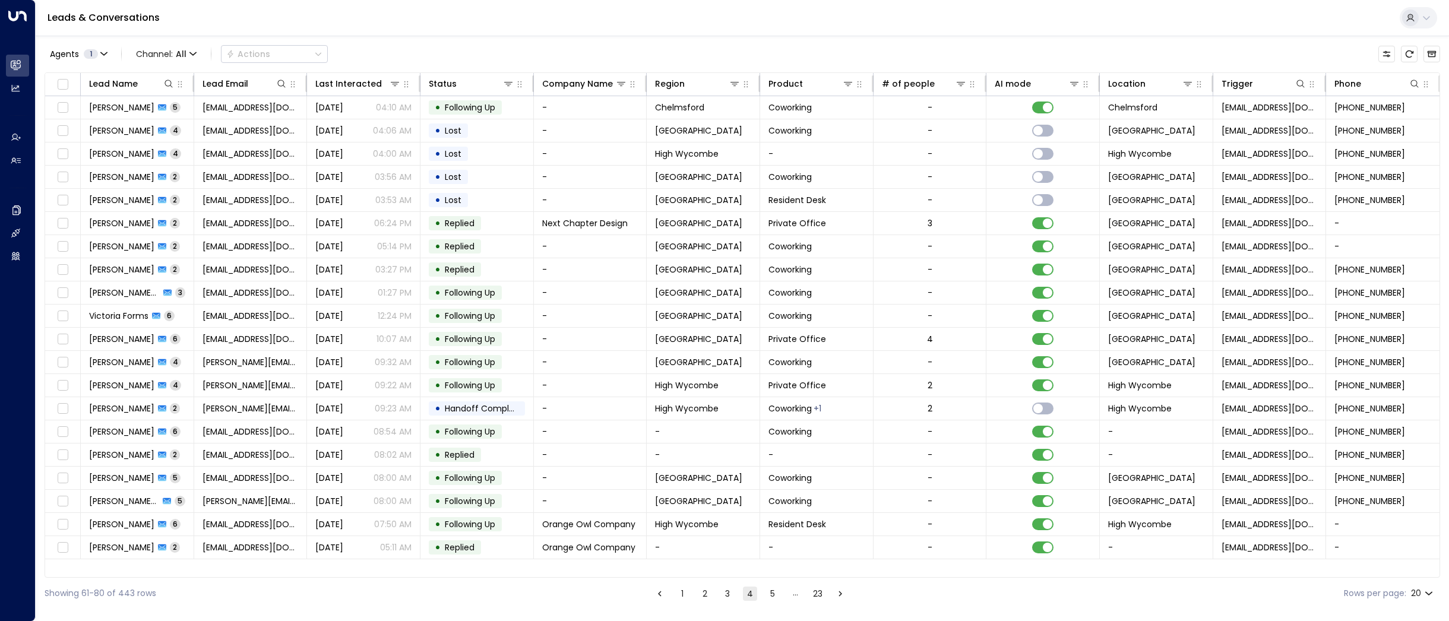
click at [771, 591] on button "5" at bounding box center [772, 594] width 14 height 14
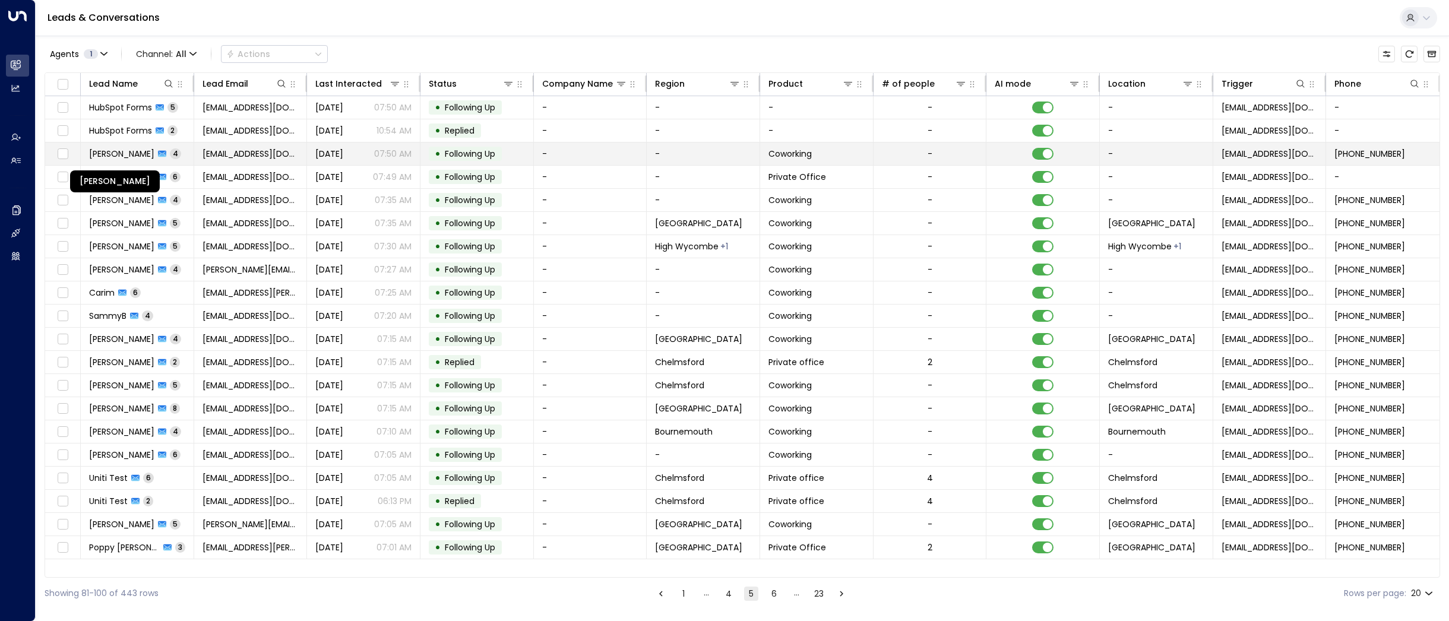
click at [122, 153] on span "[PERSON_NAME]" at bounding box center [121, 154] width 65 height 12
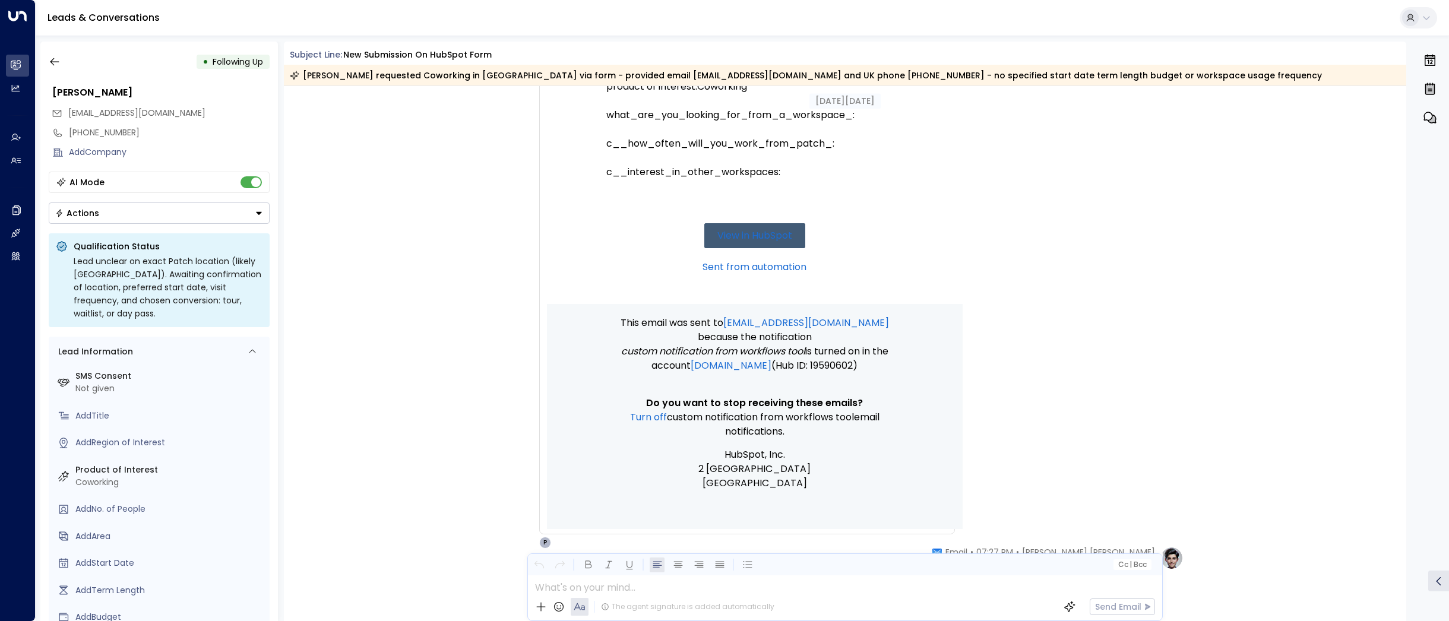
scroll to position [281, 0]
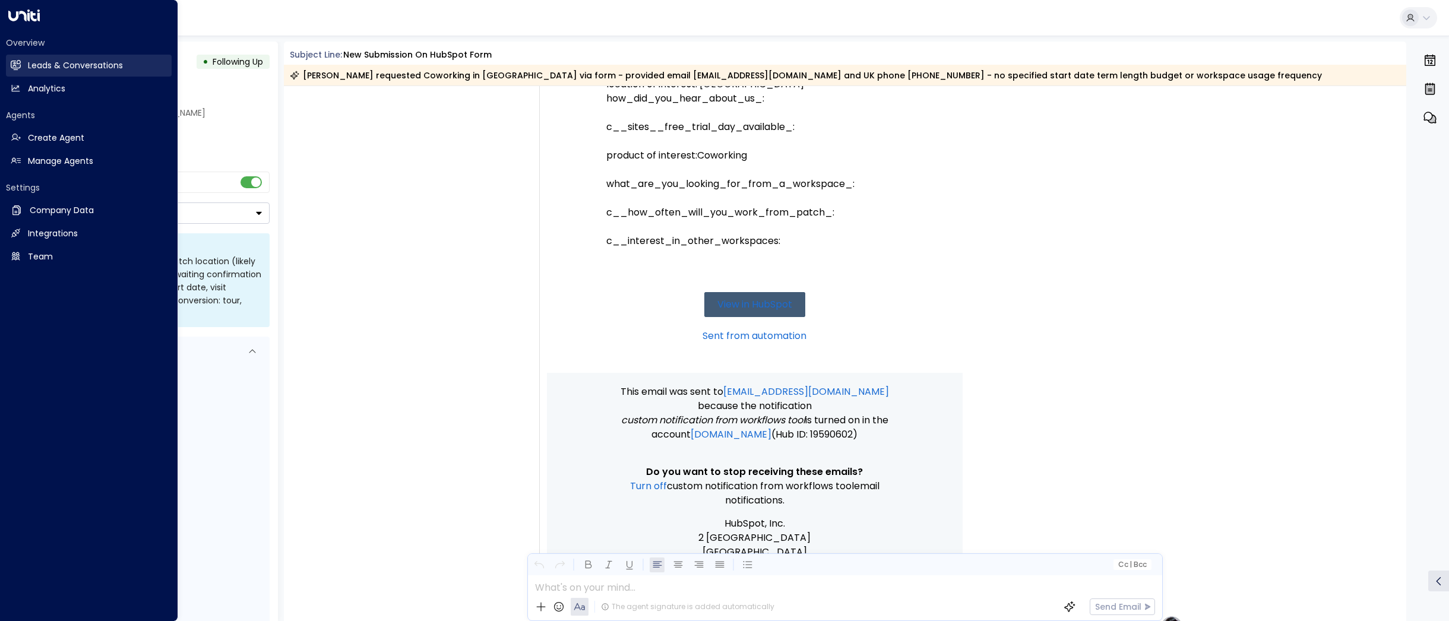
click at [52, 55] on link "Leads & Conversations Leads & Conversations" at bounding box center [89, 66] width 166 height 22
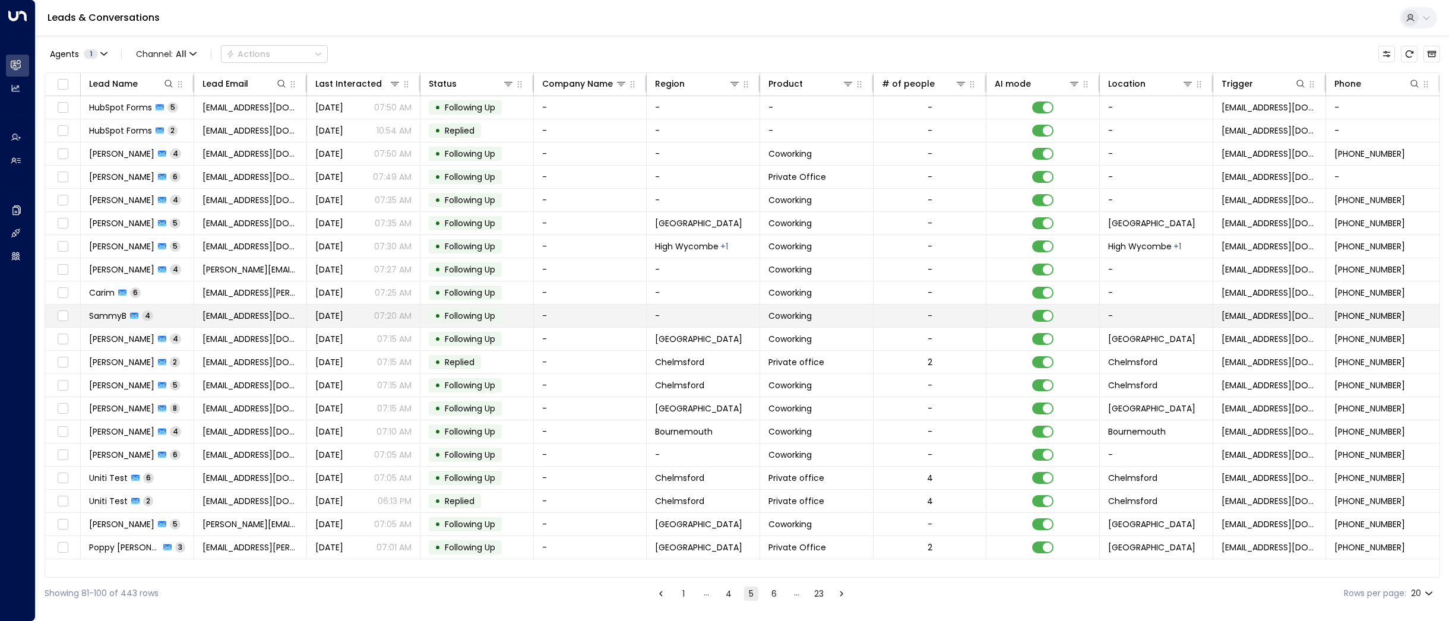
scroll to position [0, 1]
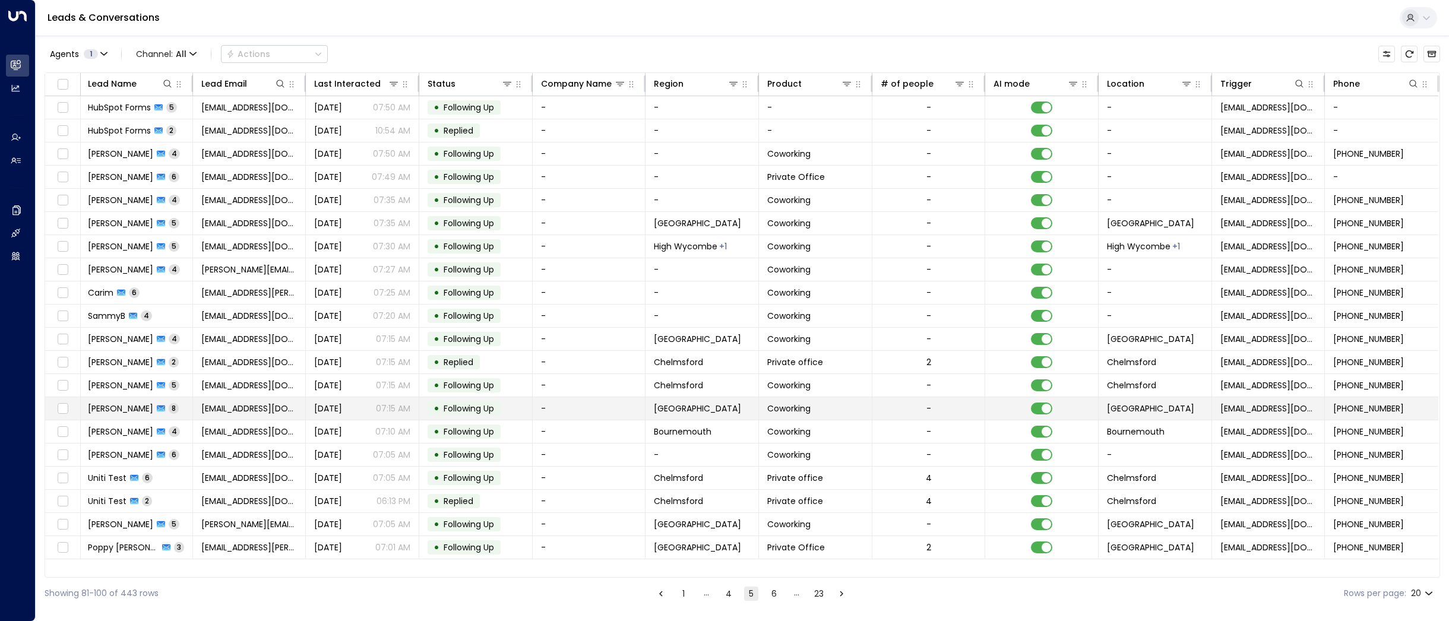
click at [120, 407] on span "[PERSON_NAME]" at bounding box center [120, 409] width 65 height 12
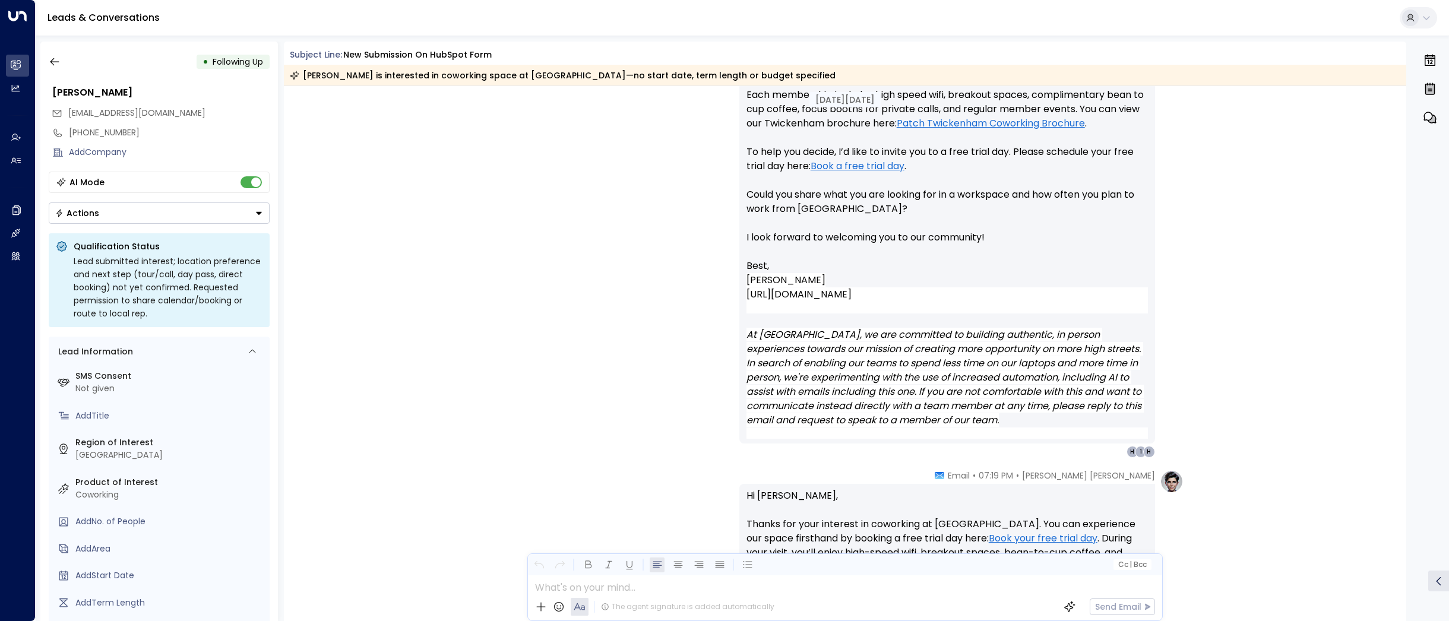
scroll to position [2463, 0]
click at [50, 61] on icon "button" at bounding box center [55, 62] width 12 height 12
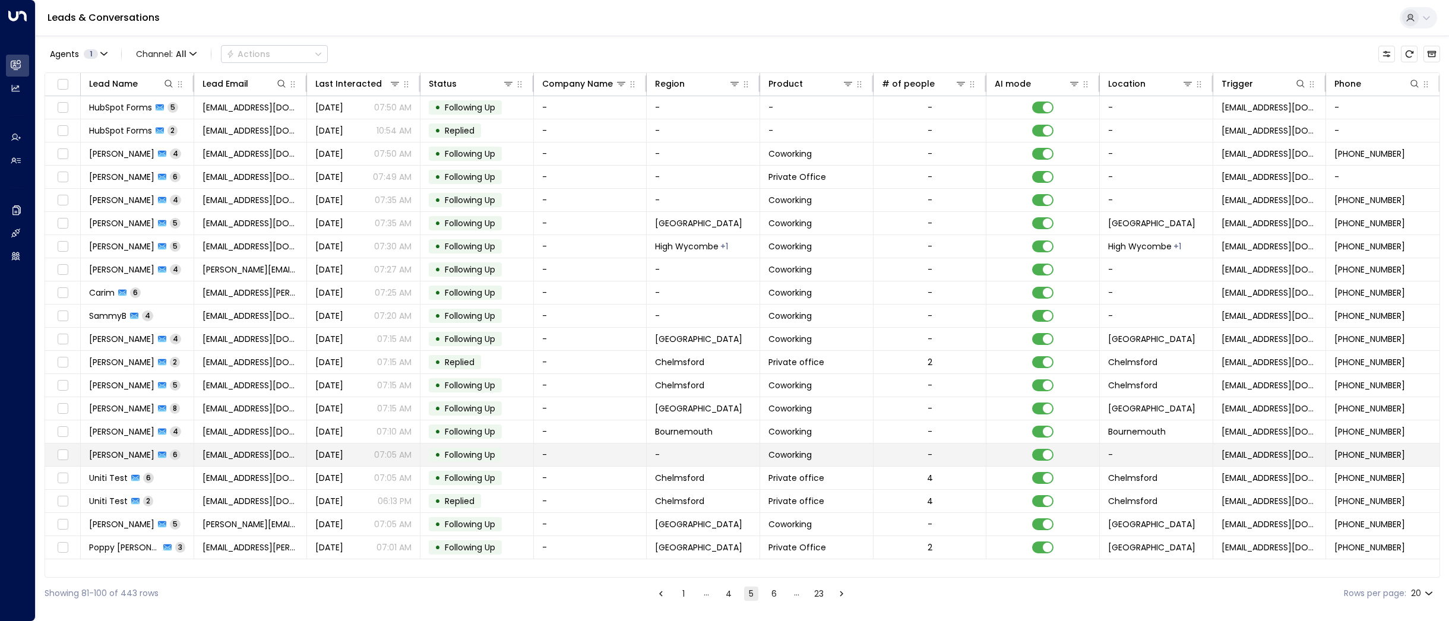
click at [137, 454] on div "[PERSON_NAME] 6" at bounding box center [134, 455] width 91 height 12
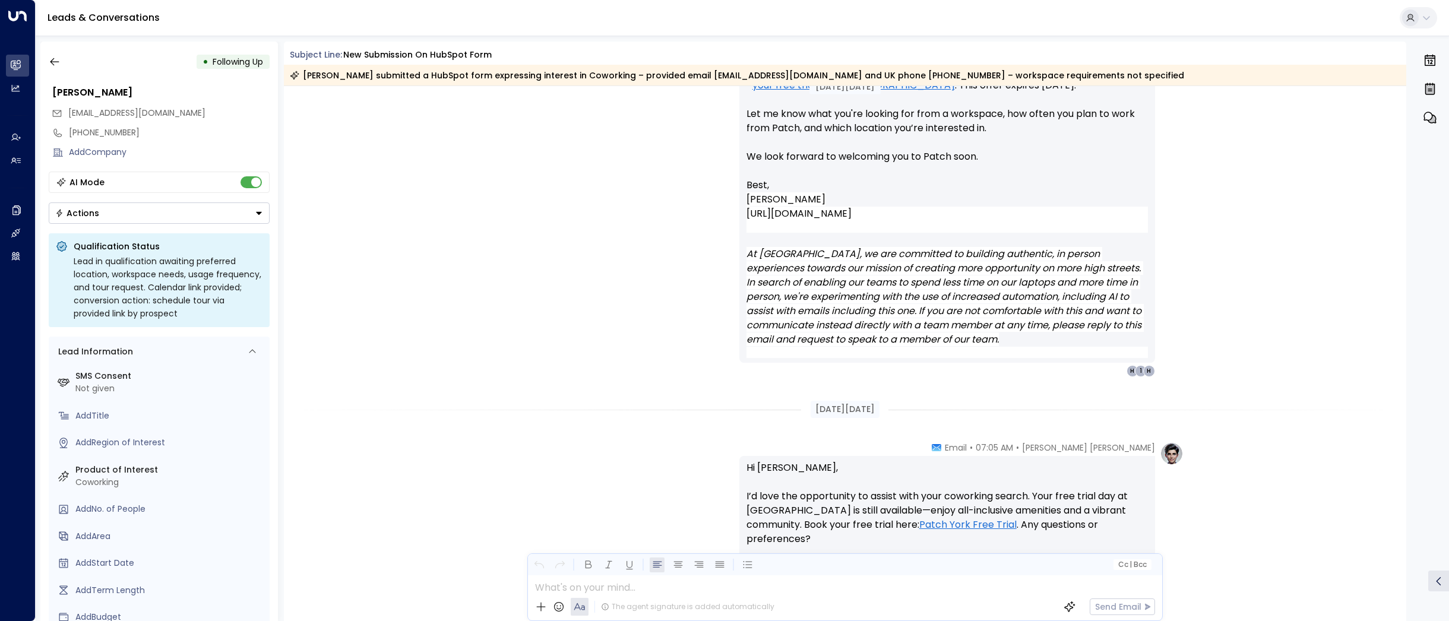
scroll to position [683, 0]
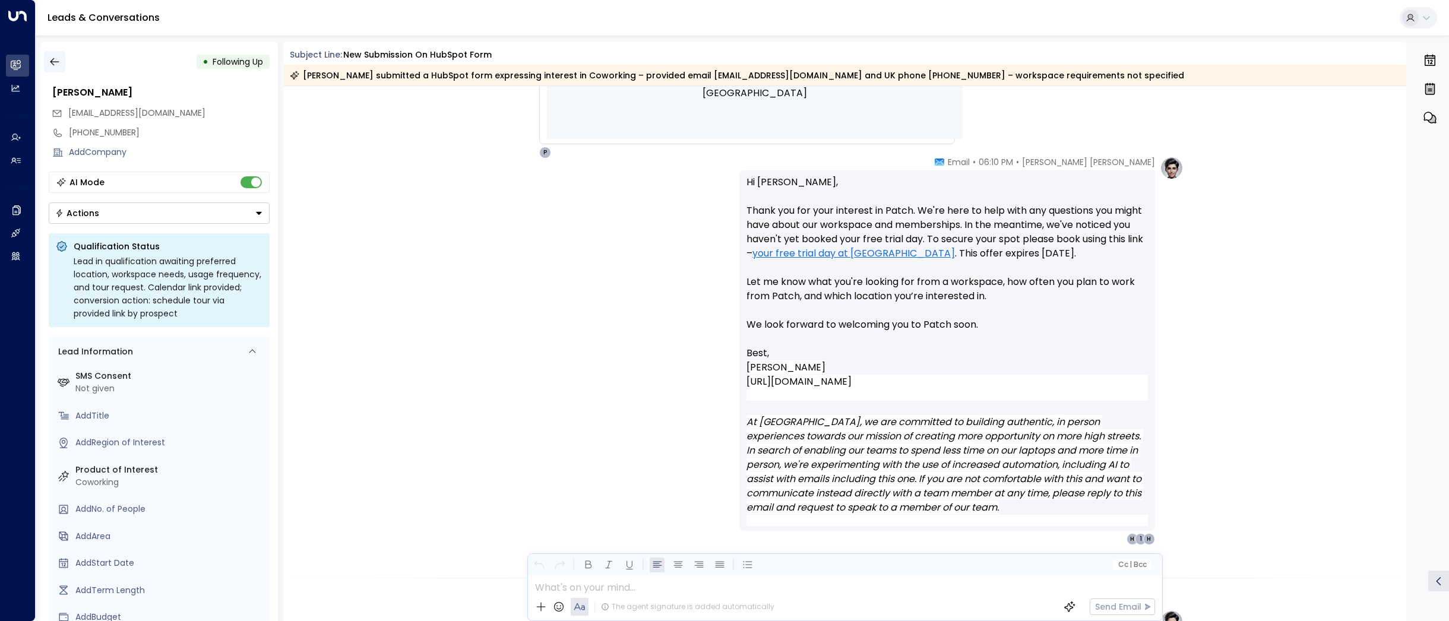
click at [59, 61] on icon "button" at bounding box center [55, 62] width 12 height 12
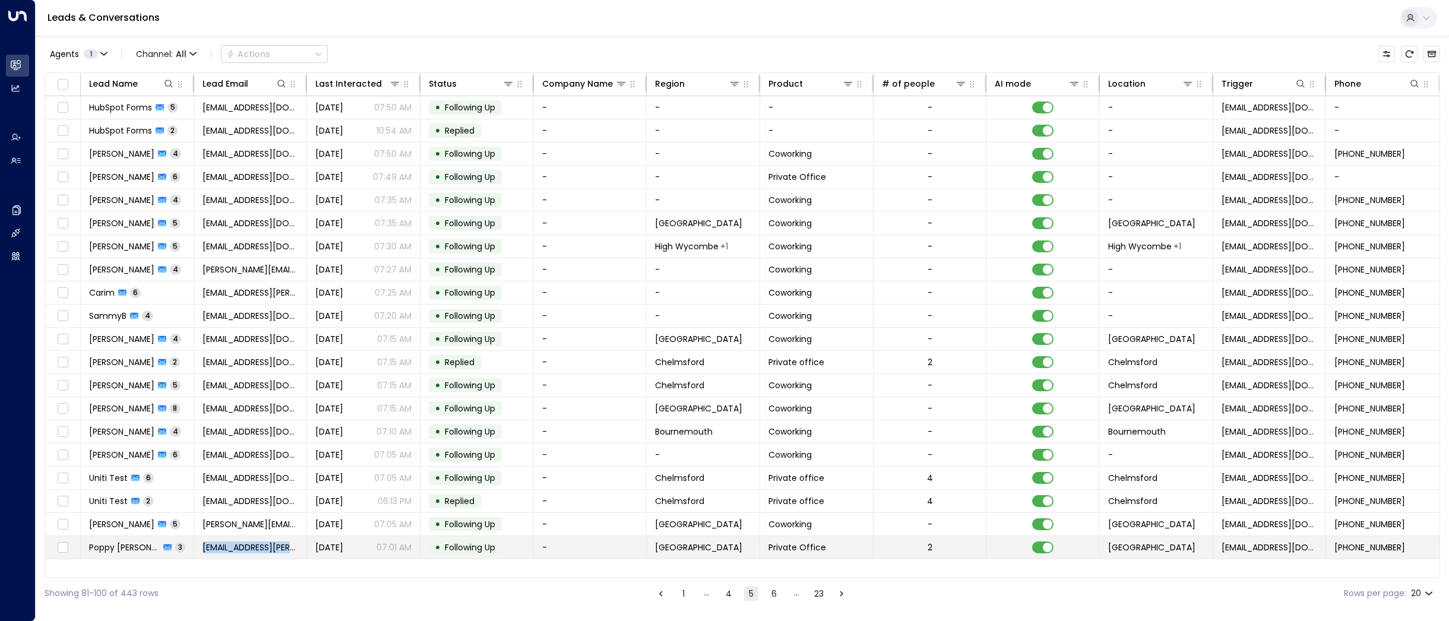
click at [231, 540] on td "[EMAIL_ADDRESS][PERSON_NAME][DOMAIN_NAME]" at bounding box center [250, 547] width 113 height 23
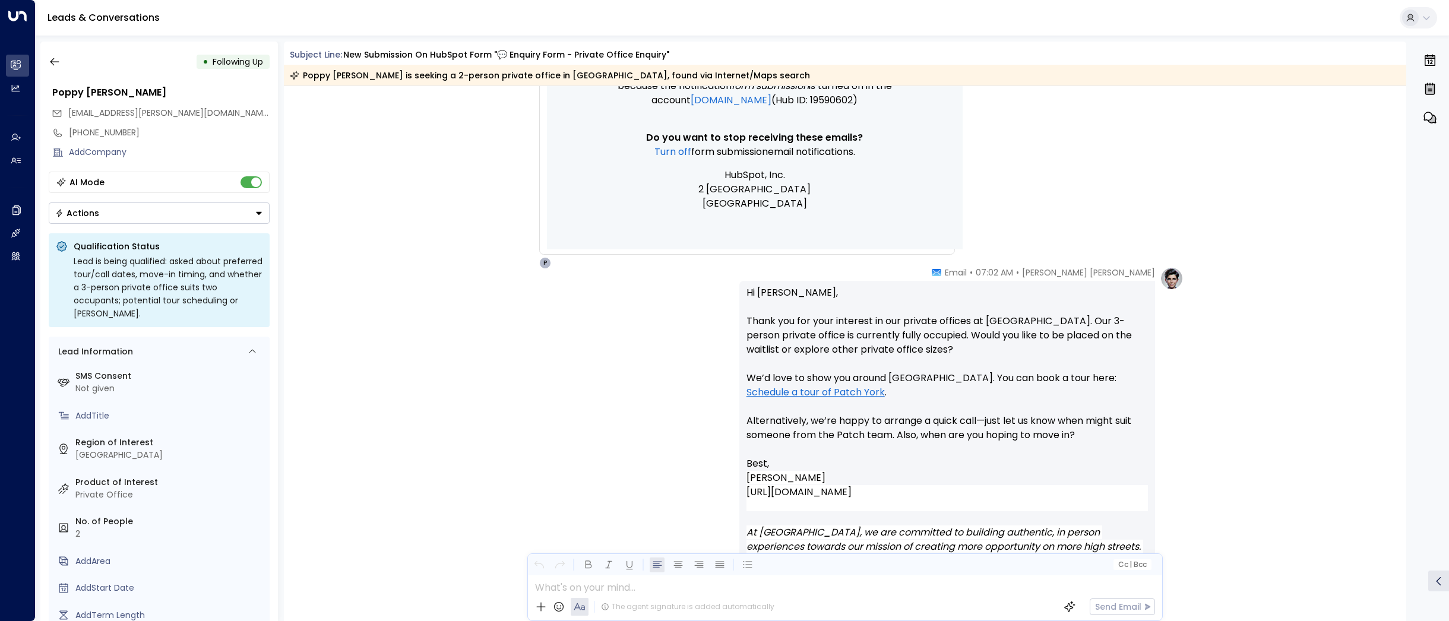
scroll to position [705, 0]
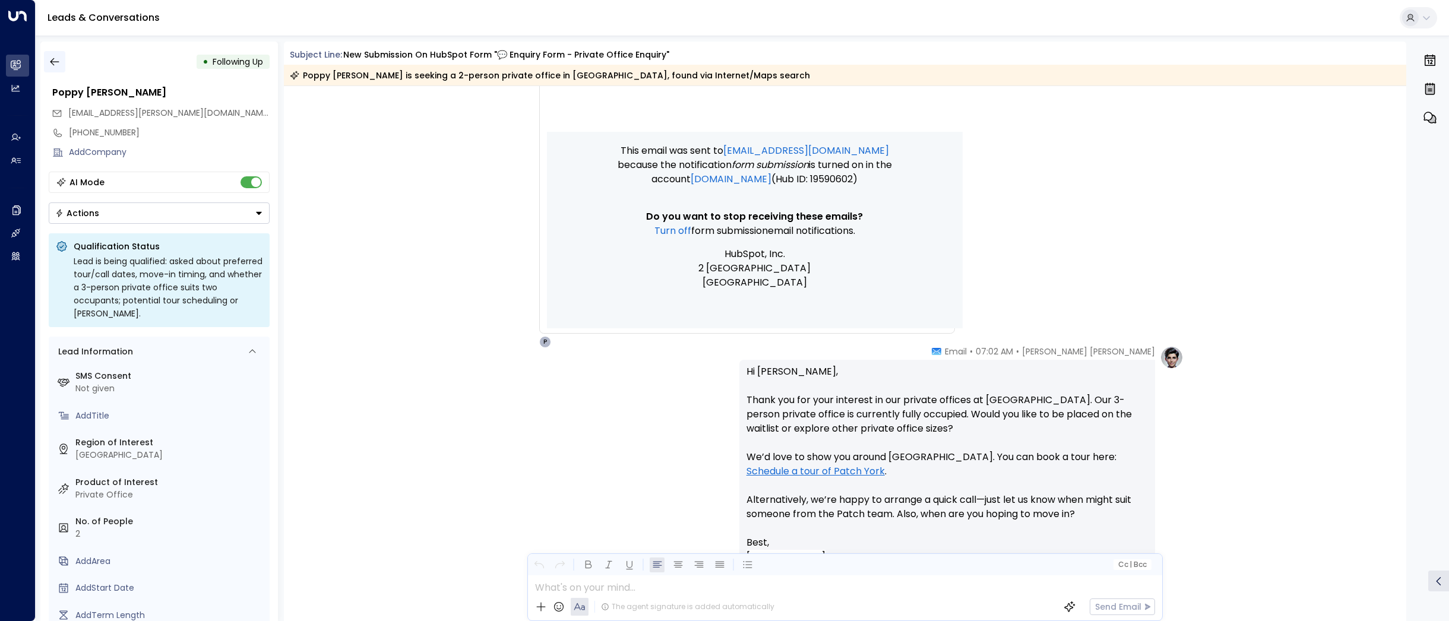
click at [53, 63] on icon "button" at bounding box center [55, 62] width 12 height 12
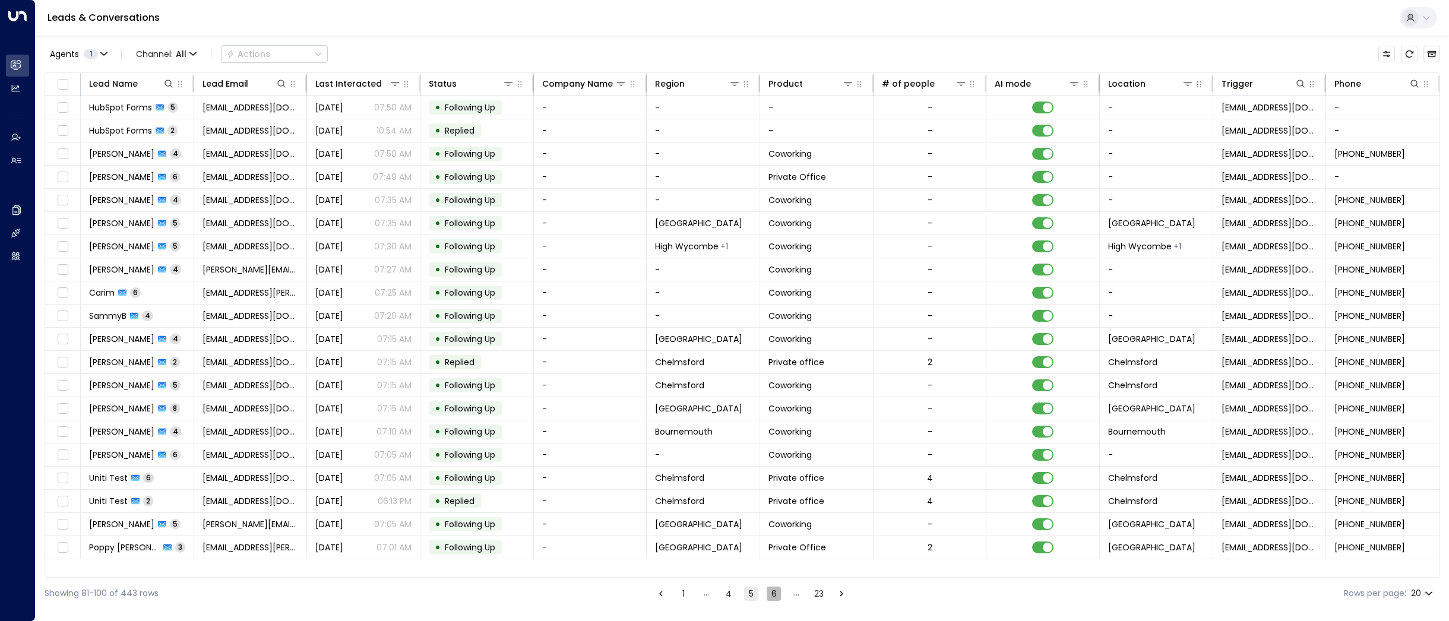
click at [772, 595] on button "6" at bounding box center [774, 594] width 14 height 14
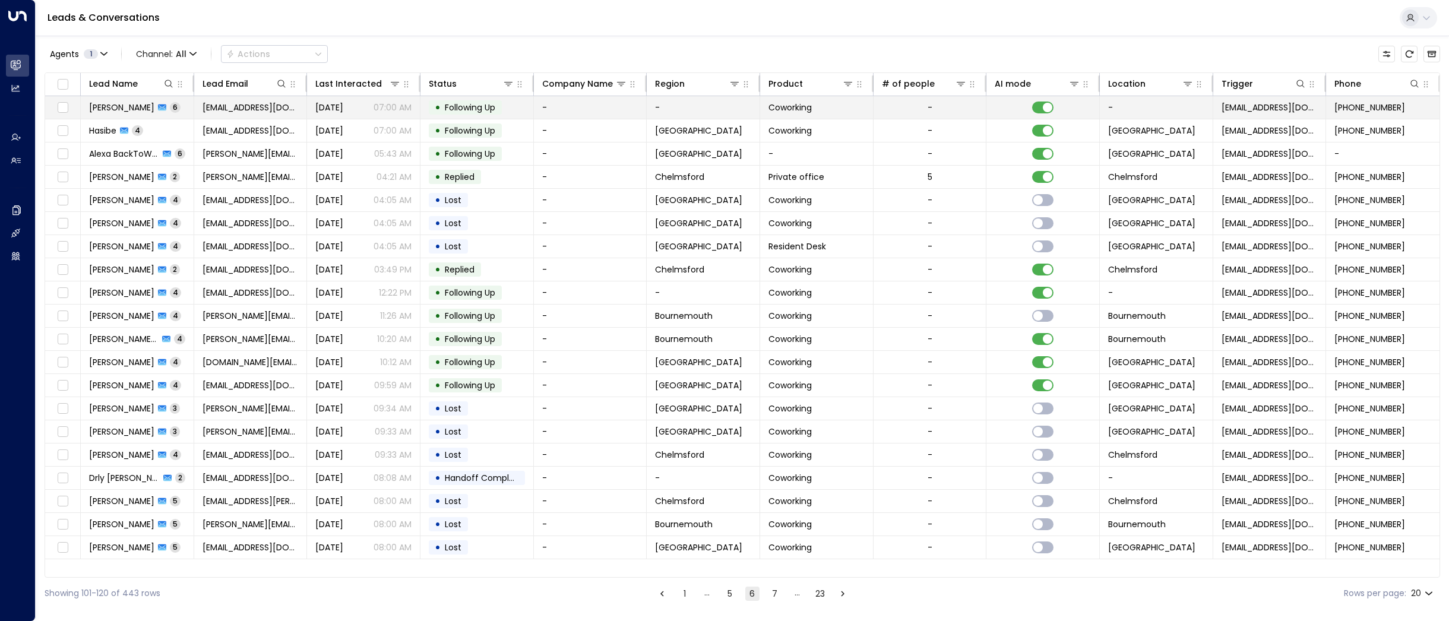
click at [135, 108] on span "[PERSON_NAME]" at bounding box center [121, 108] width 65 height 12
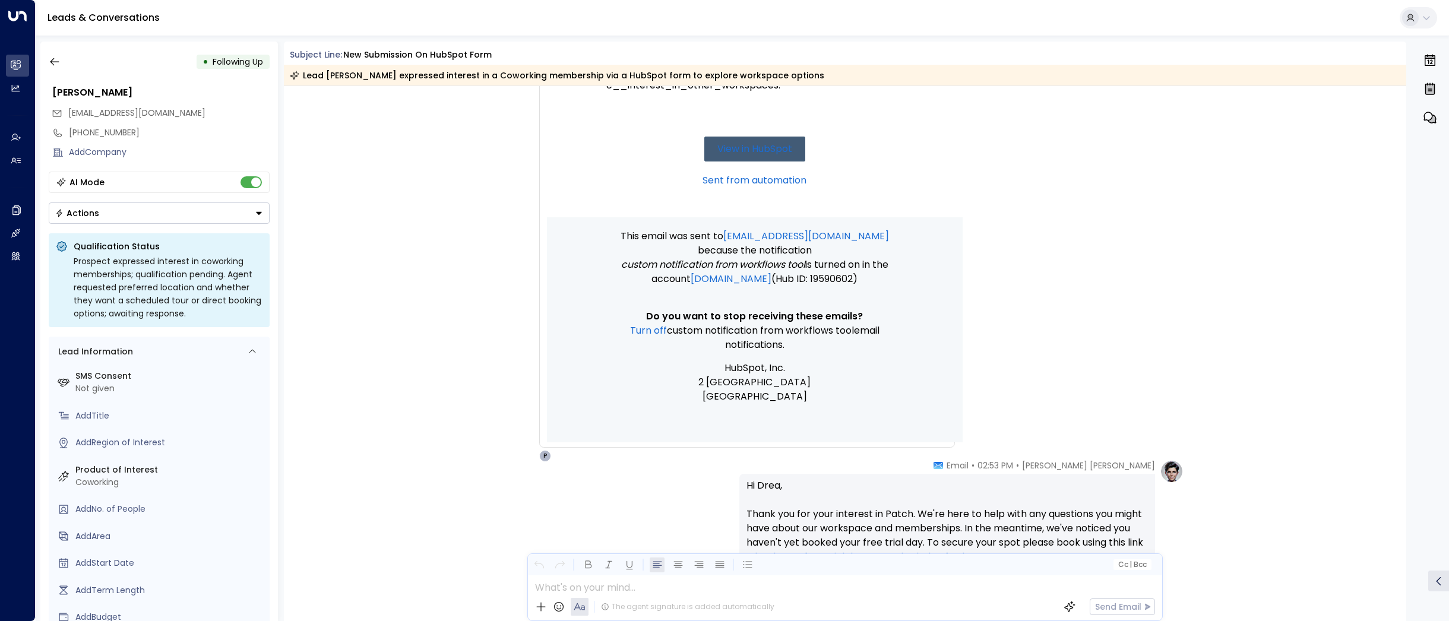
scroll to position [258, 0]
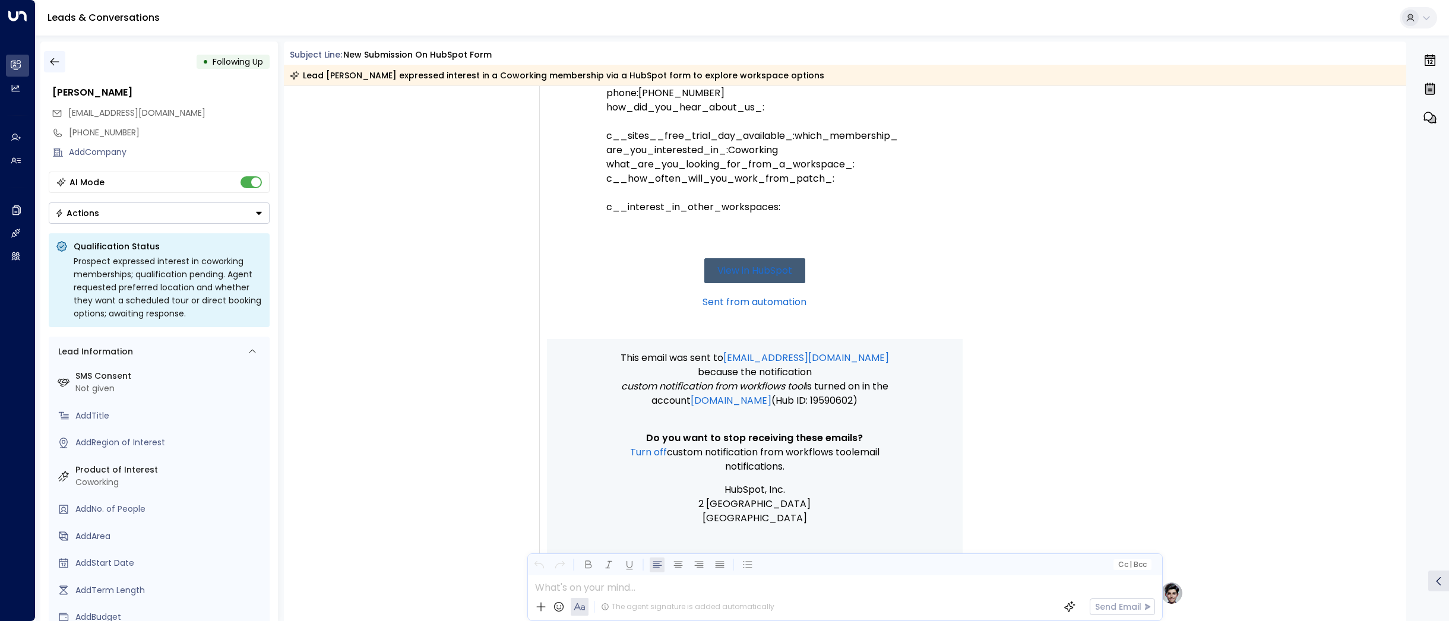
click at [55, 58] on icon "button" at bounding box center [55, 62] width 12 height 12
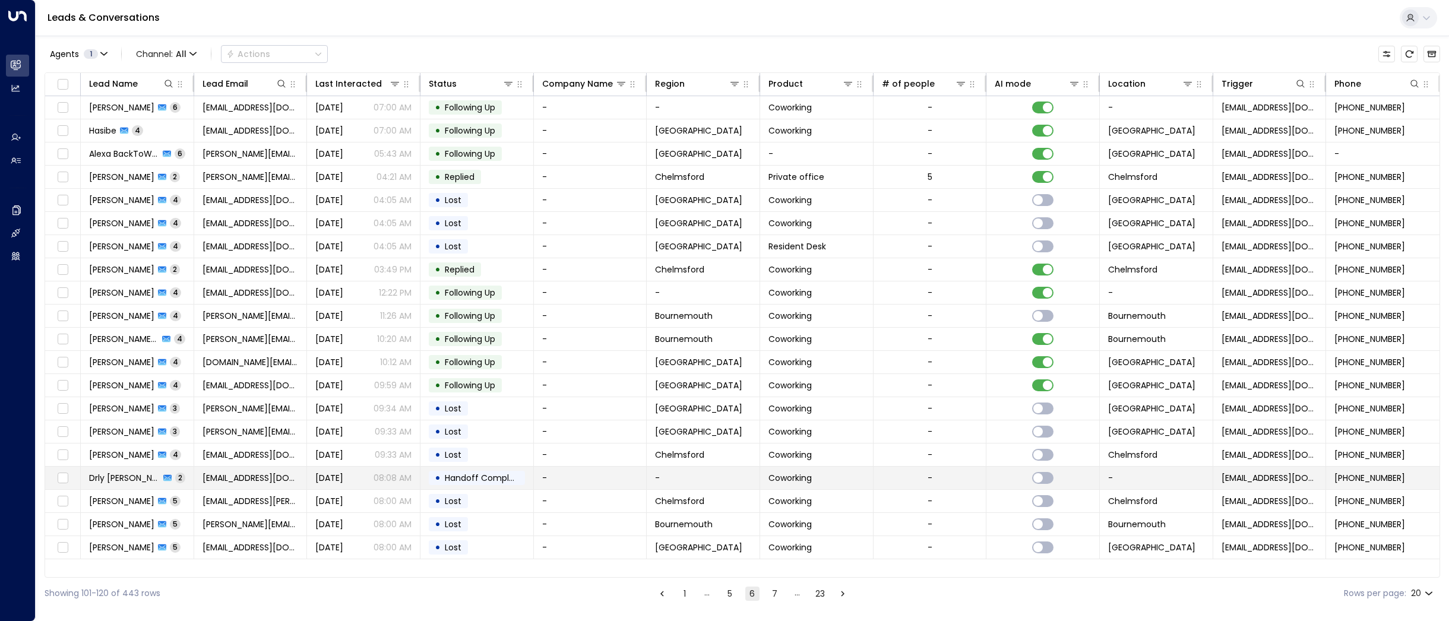
click at [115, 474] on span "Drly [PERSON_NAME]" at bounding box center [124, 478] width 71 height 12
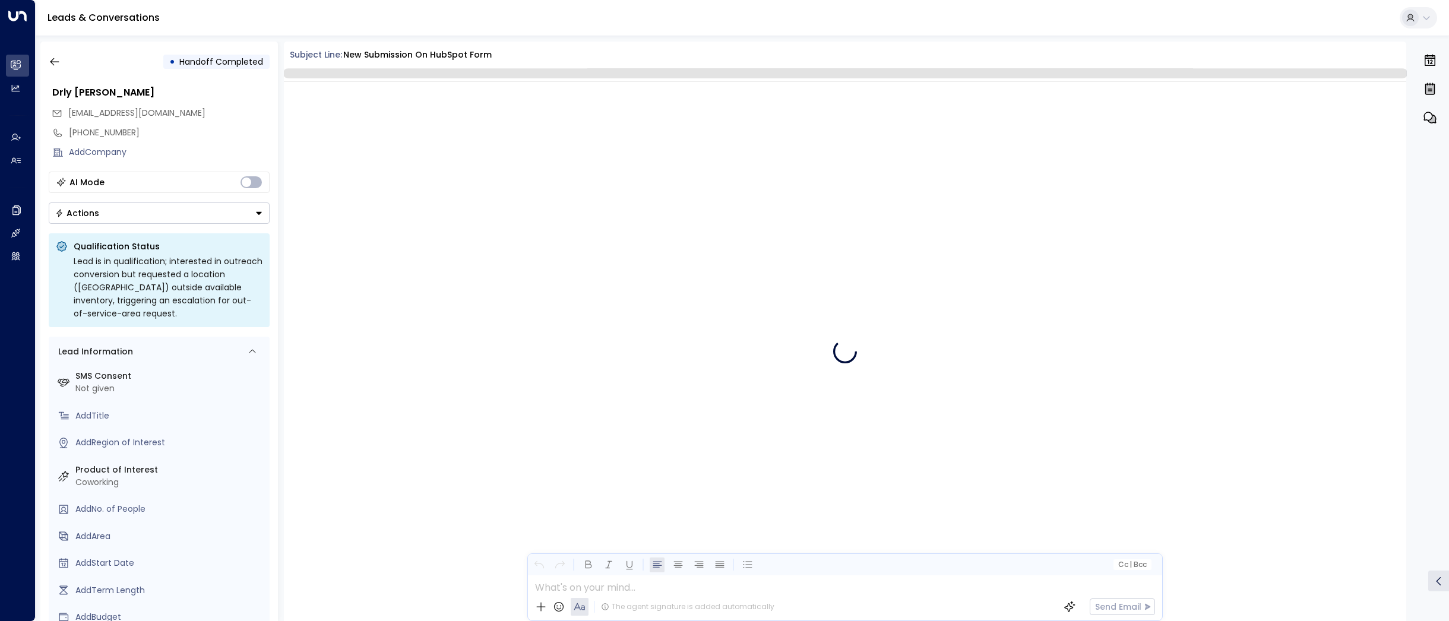
scroll to position [801, 0]
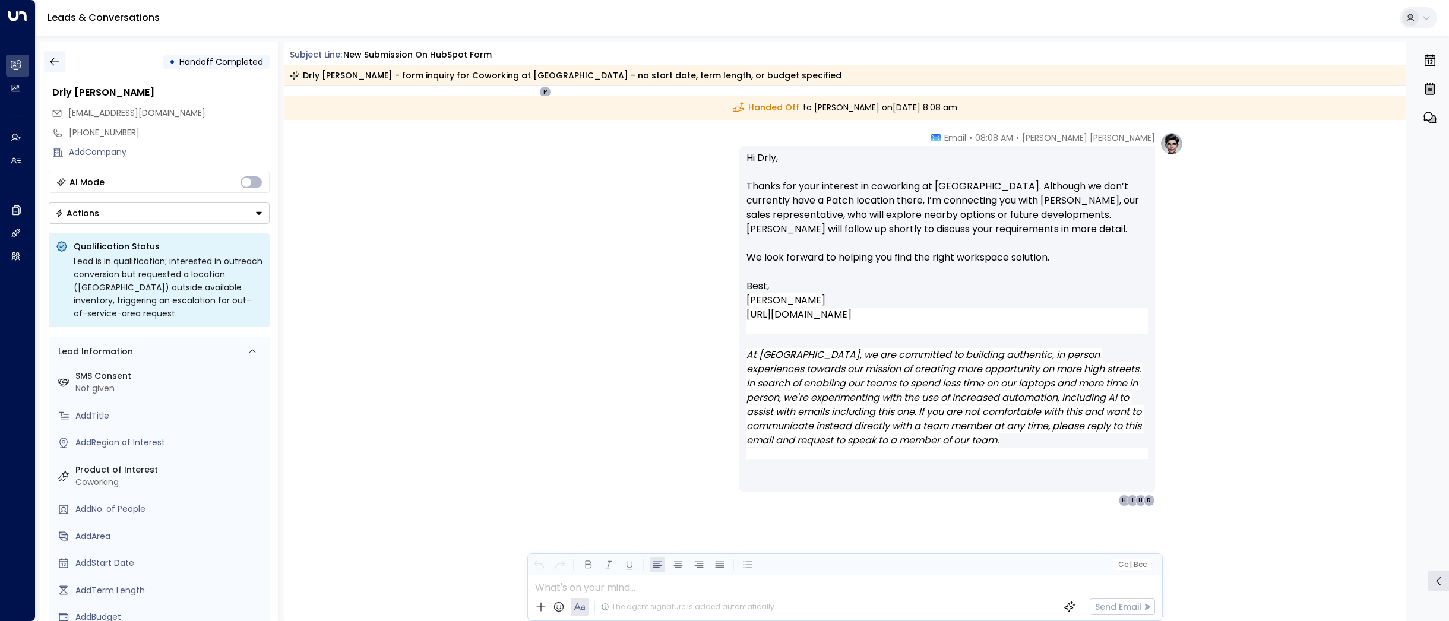
click at [54, 57] on icon "button" at bounding box center [55, 62] width 12 height 12
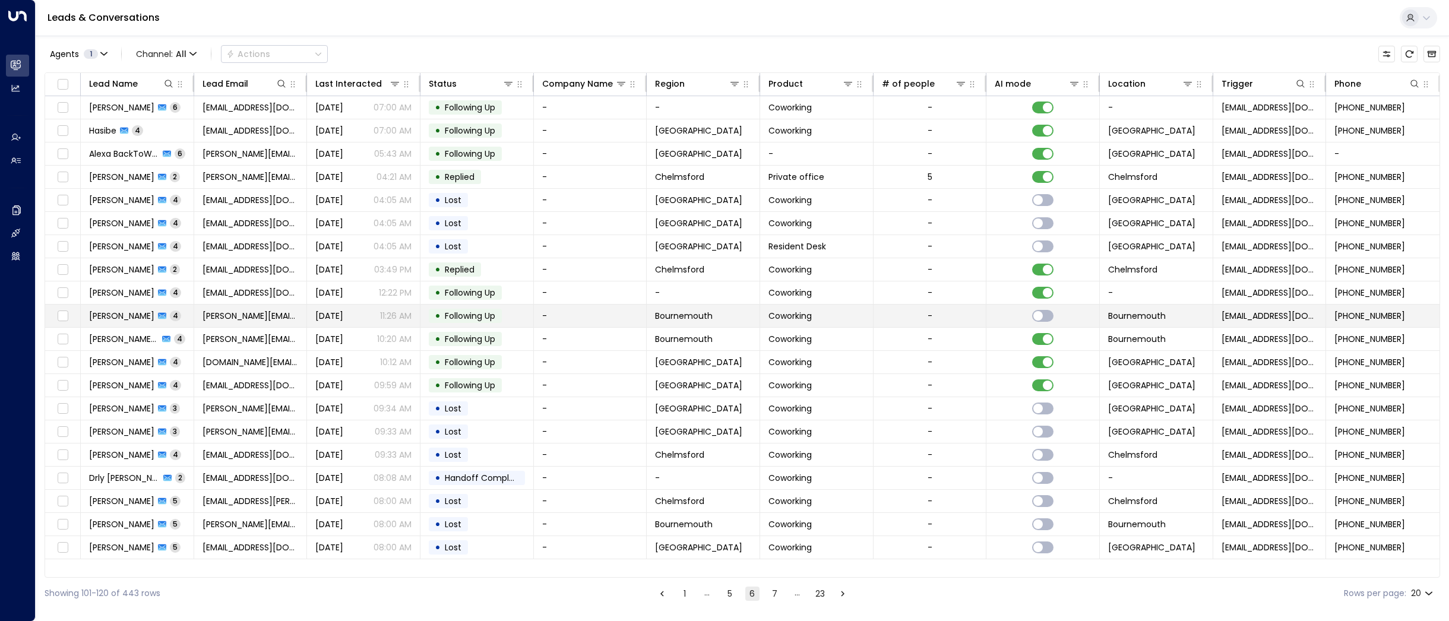
click at [83, 313] on td "[PERSON_NAME] 4" at bounding box center [137, 316] width 113 height 23
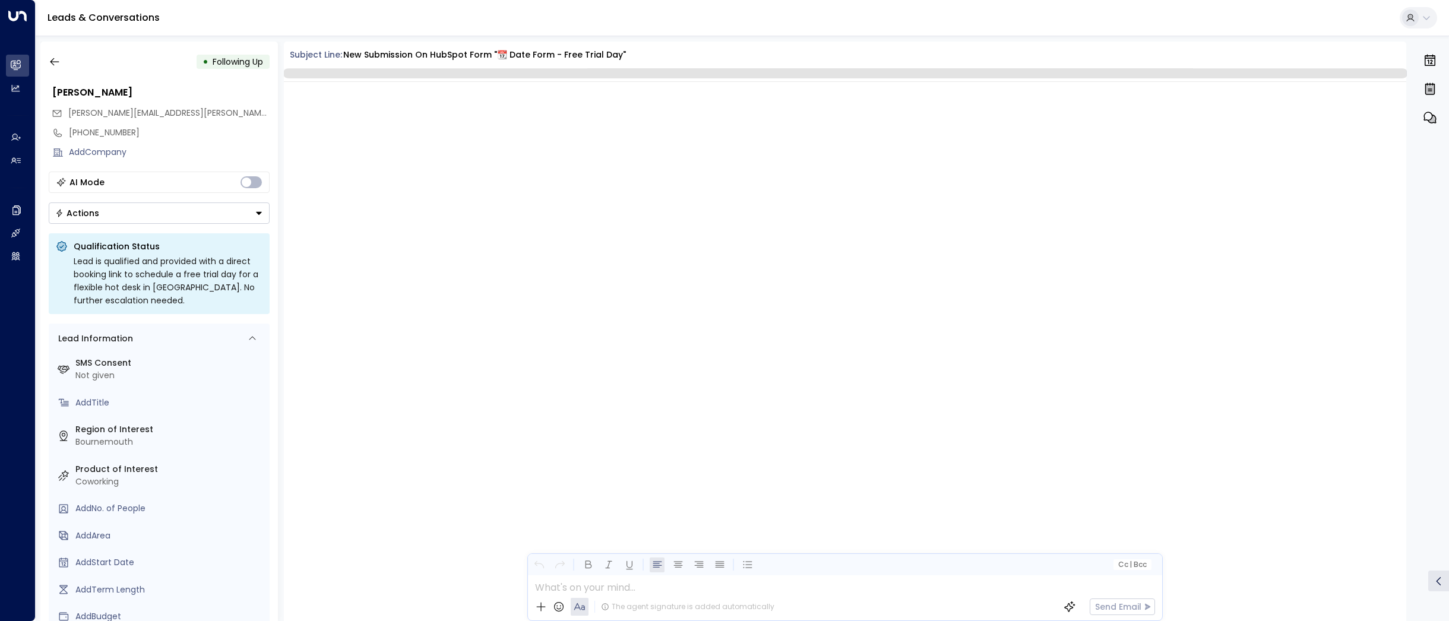
scroll to position [1355, 0]
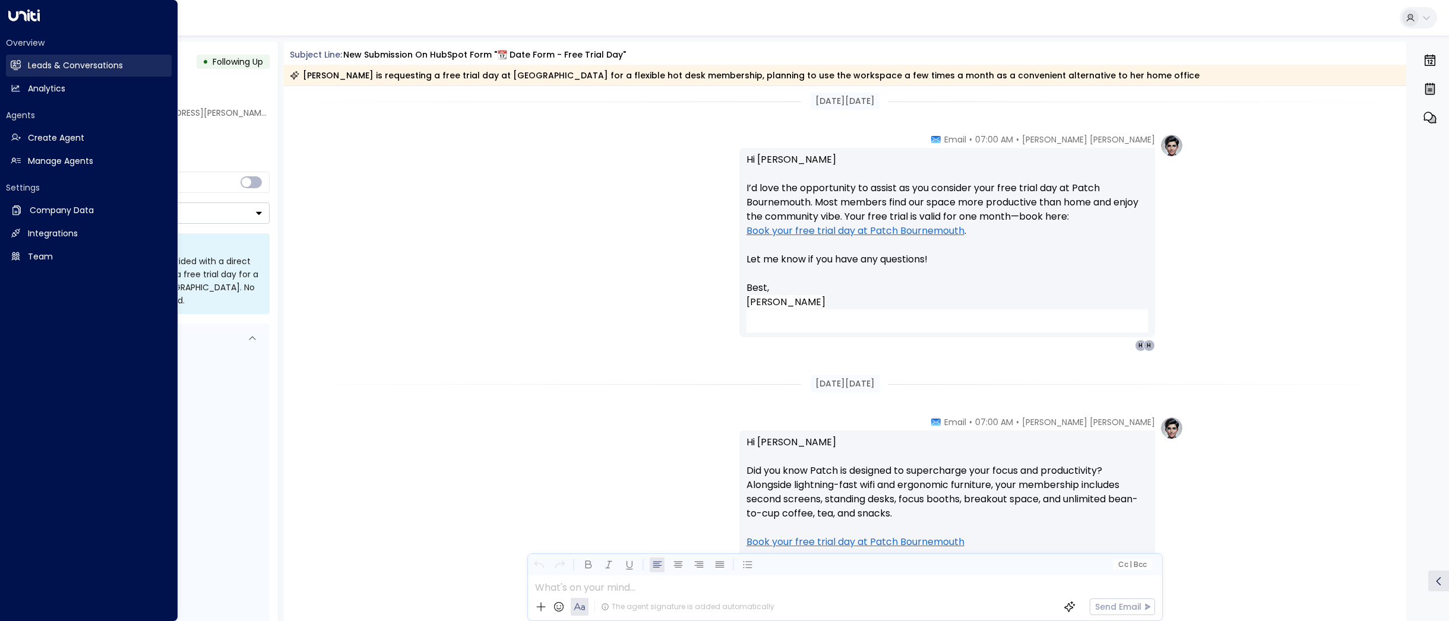
click at [58, 59] on h2 "Leads & Conversations" at bounding box center [75, 65] width 95 height 12
